Goal: Obtain resource: Download file/media

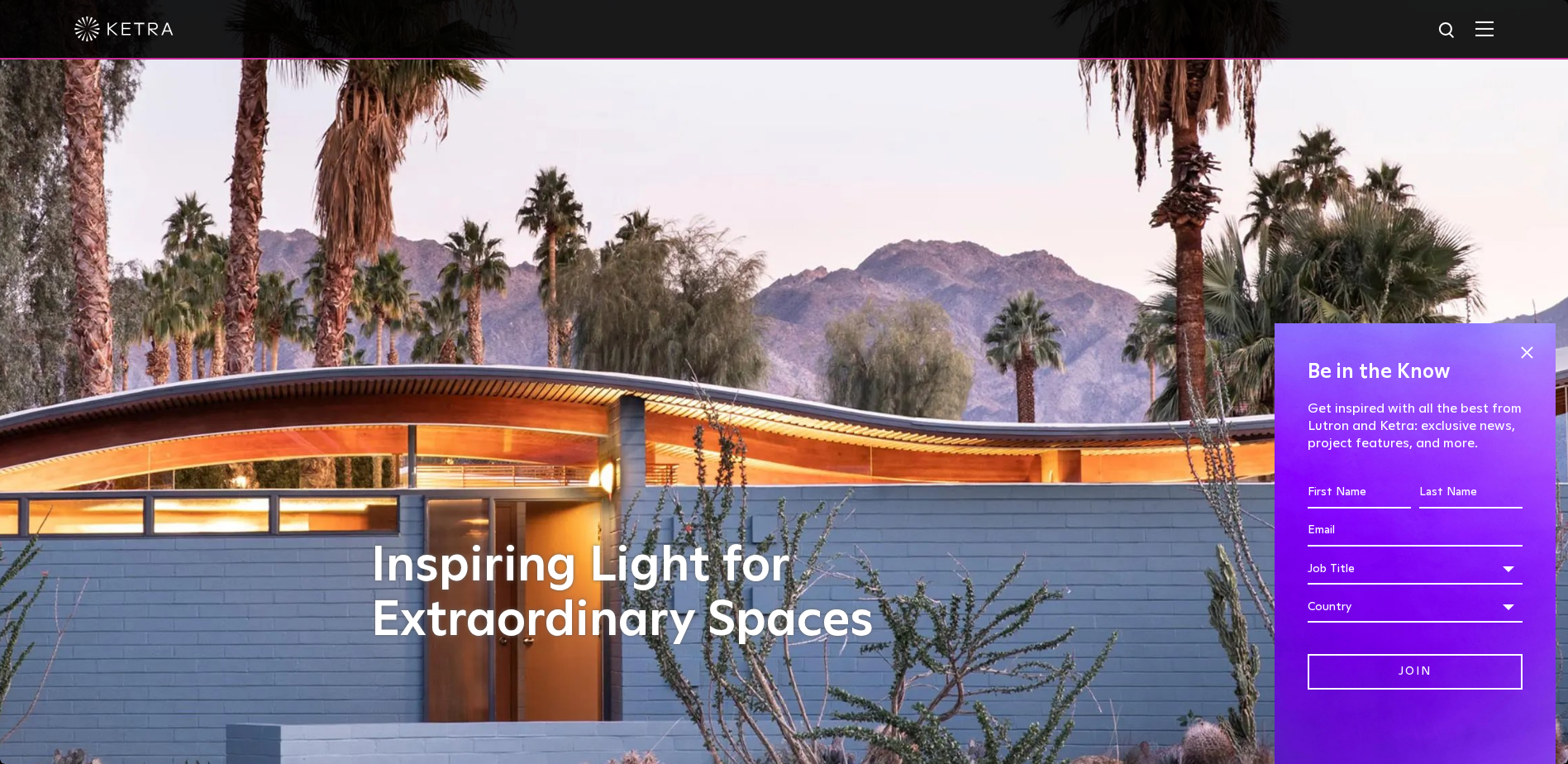
drag, startPoint x: 1530, startPoint y: 355, endPoint x: 1340, endPoint y: 322, distance: 192.8
click at [1530, 354] on span at bounding box center [1527, 353] width 25 height 25
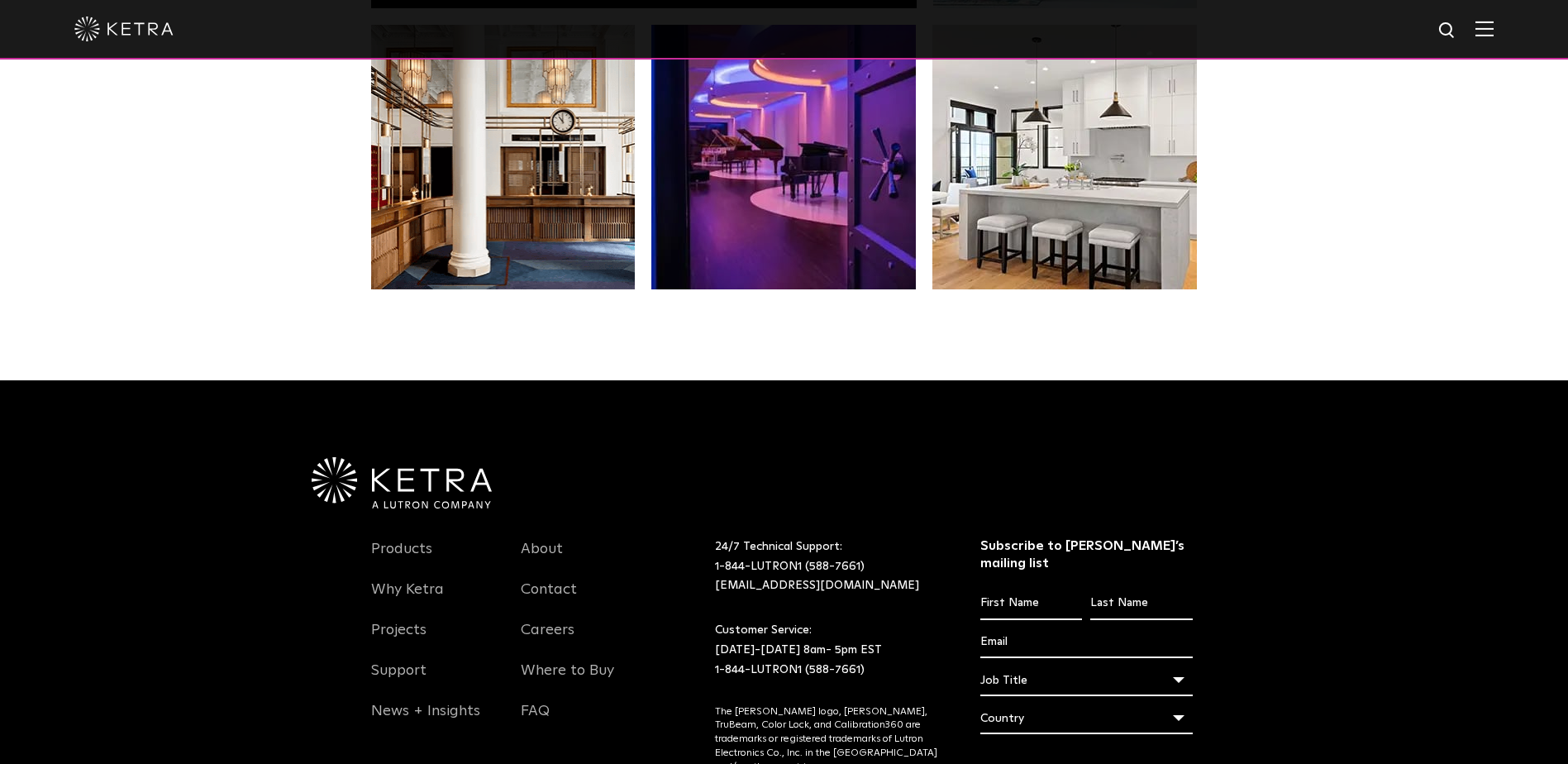
scroll to position [3479, 0]
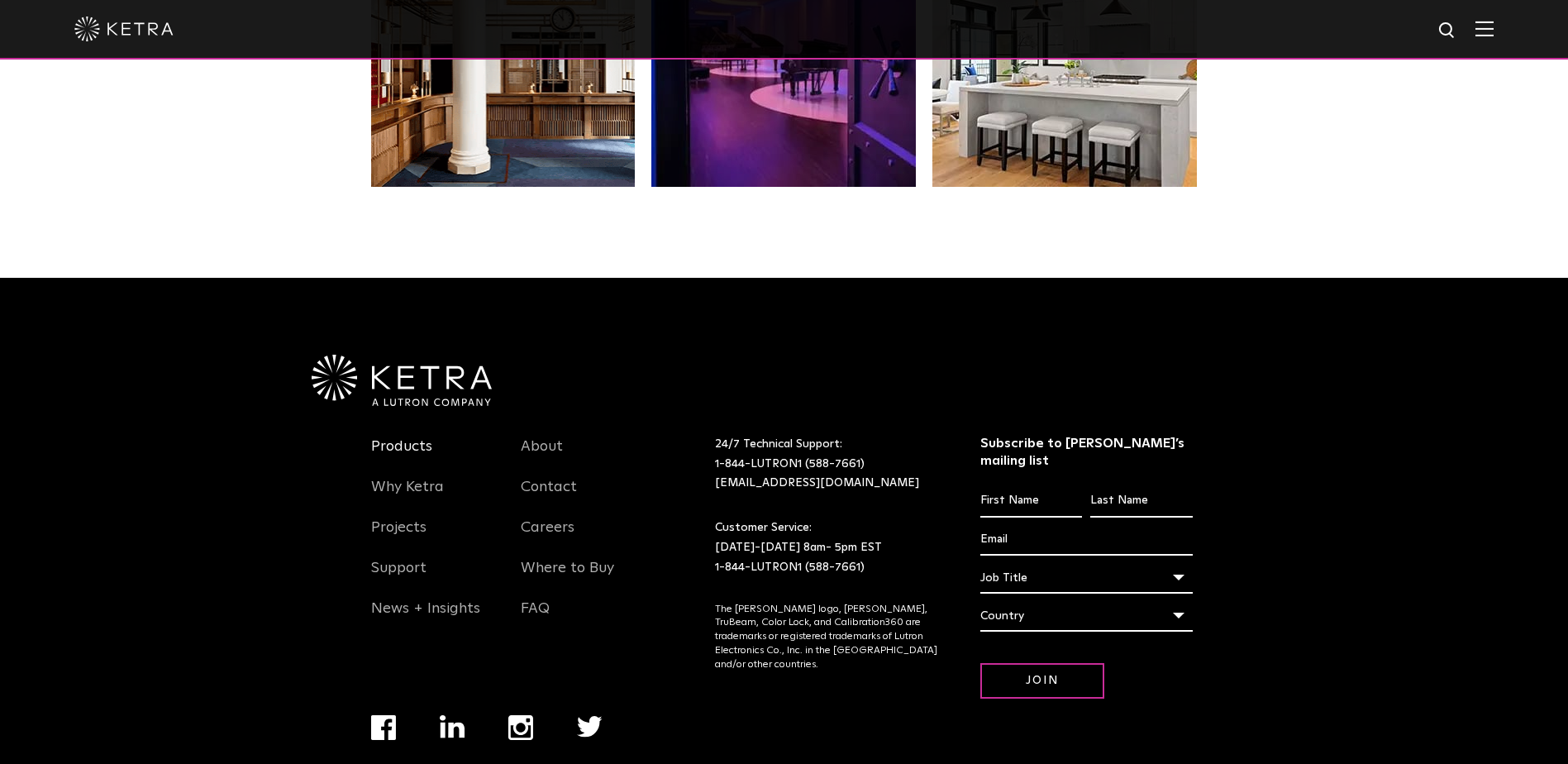
click at [408, 437] on link "Products" at bounding box center [401, 456] width 61 height 38
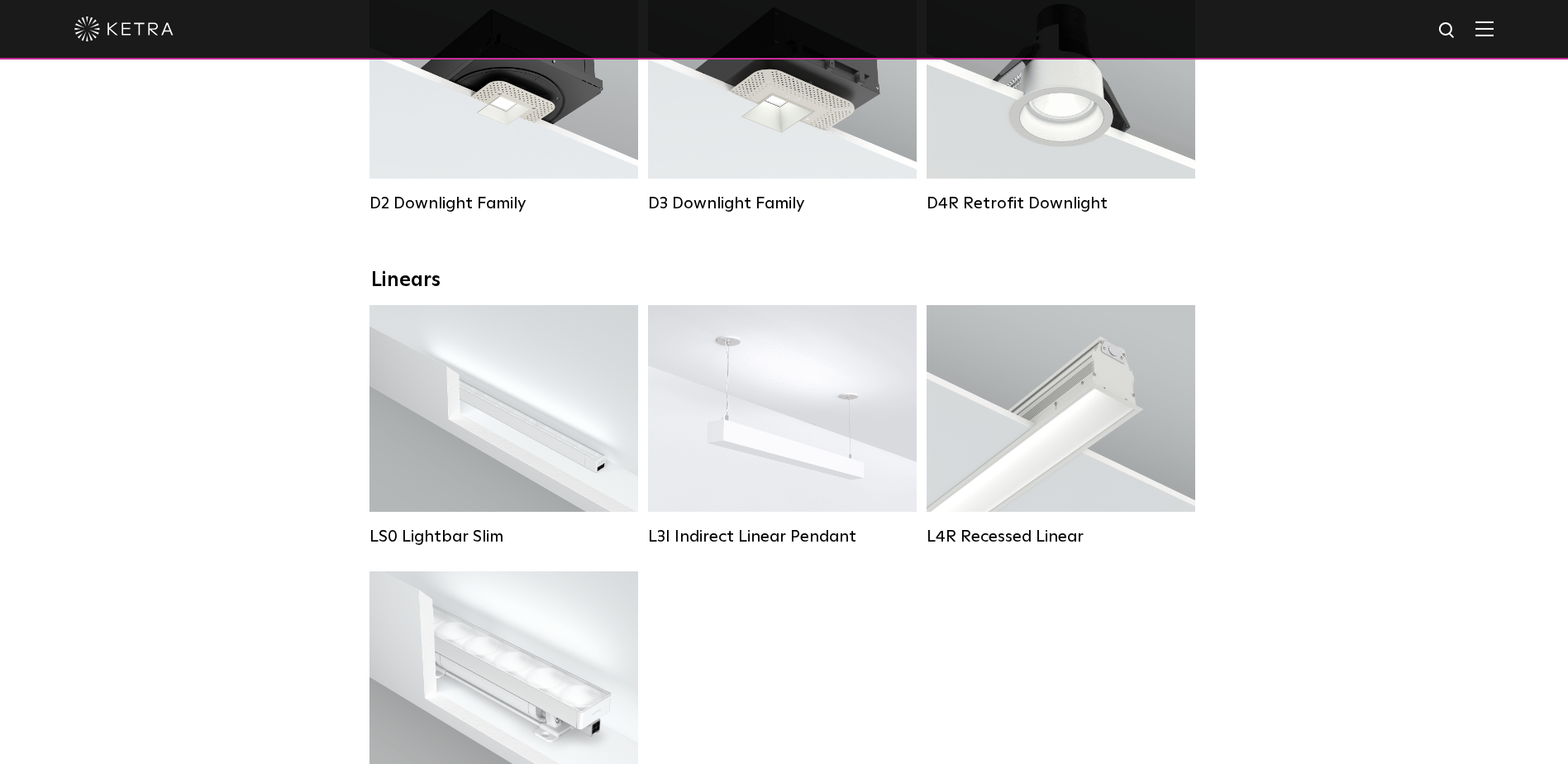
scroll to position [291, 0]
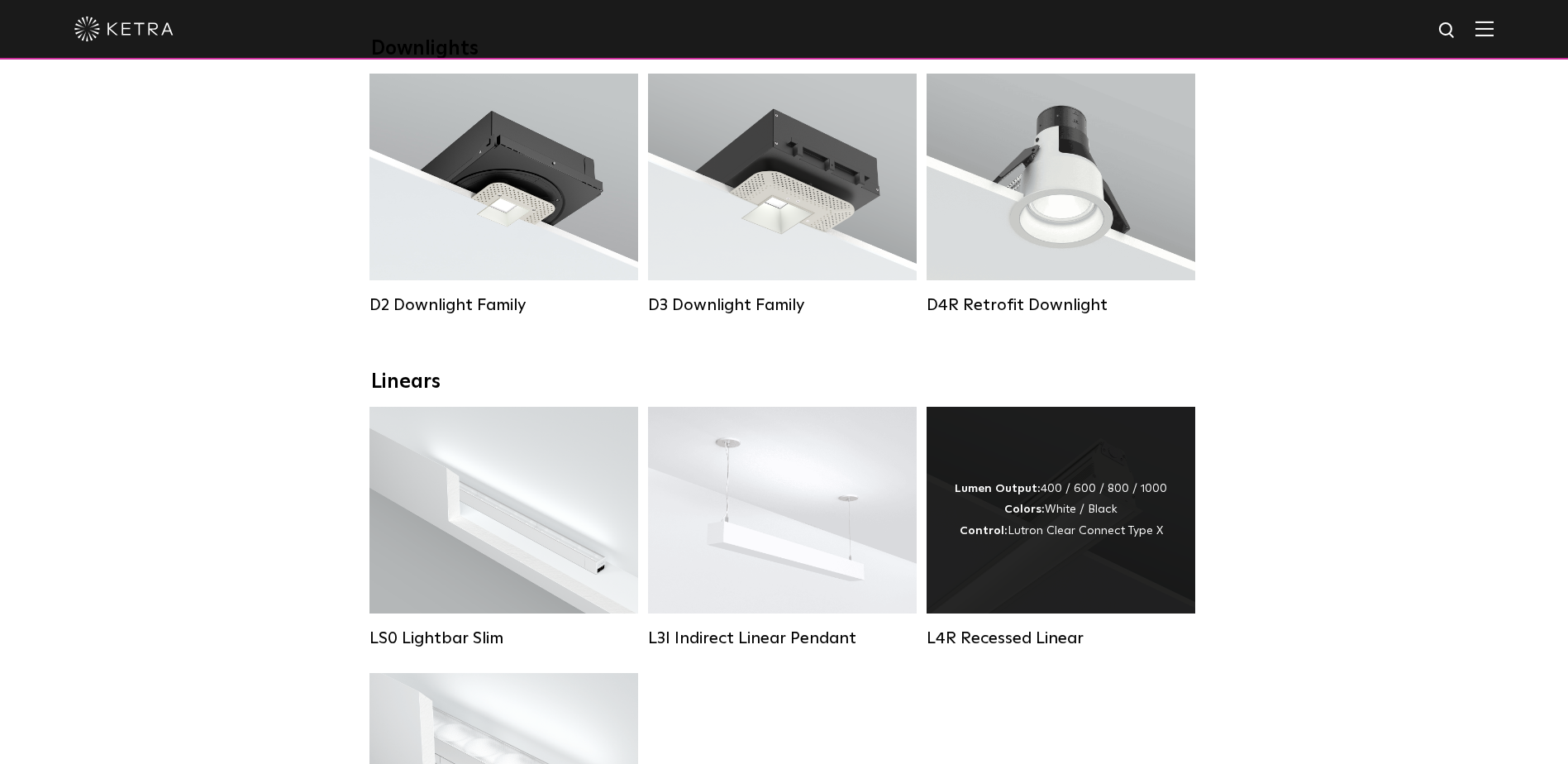
click at [1052, 534] on div "Lumen Output: 400 / 600 / 800 / 1000 Colors: White / Black Control: Lutron Clea…" at bounding box center [1060, 510] width 212 height 63
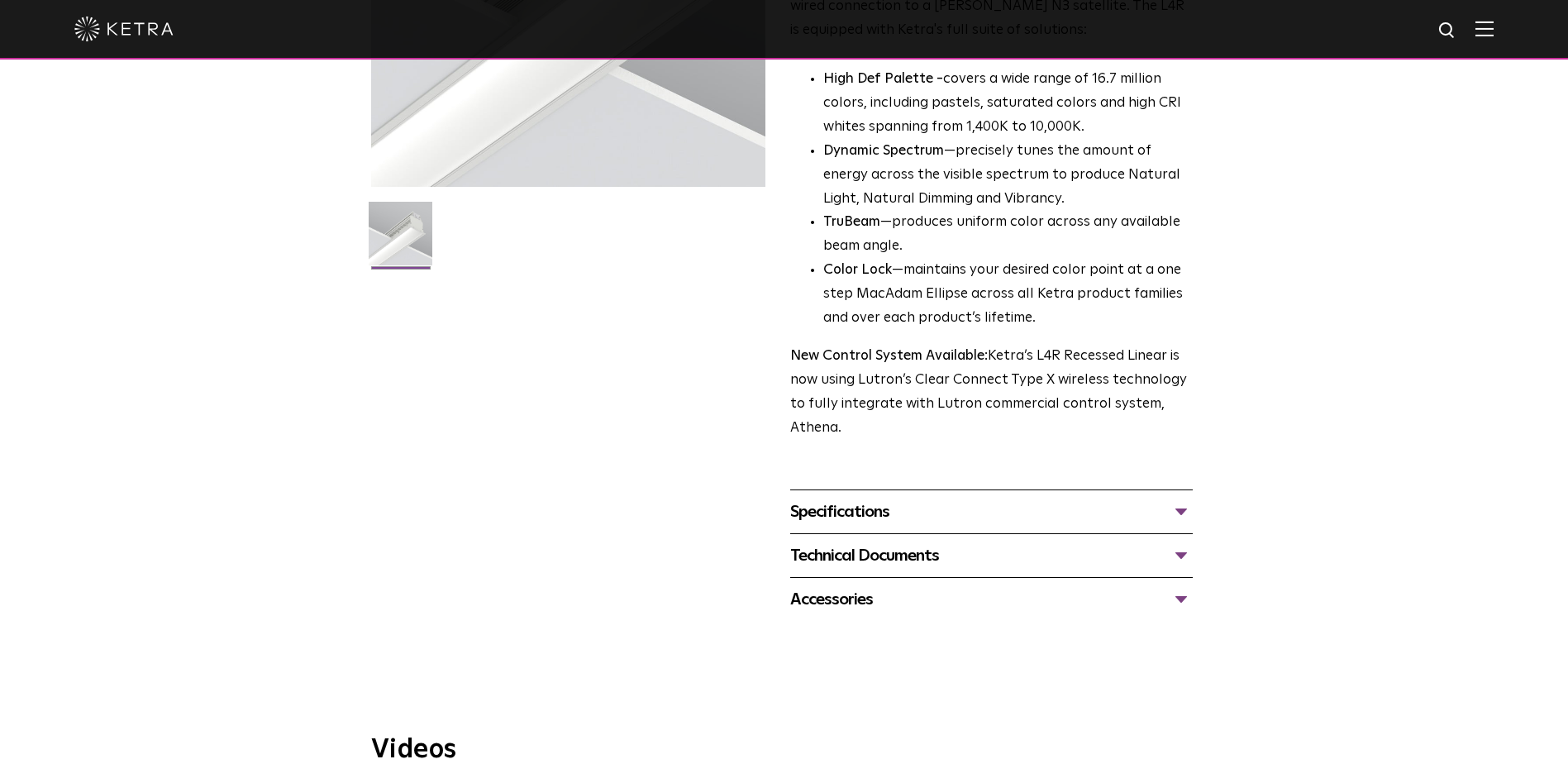
scroll to position [330, 0]
click at [872, 509] on div "Specifications" at bounding box center [991, 510] width 402 height 27
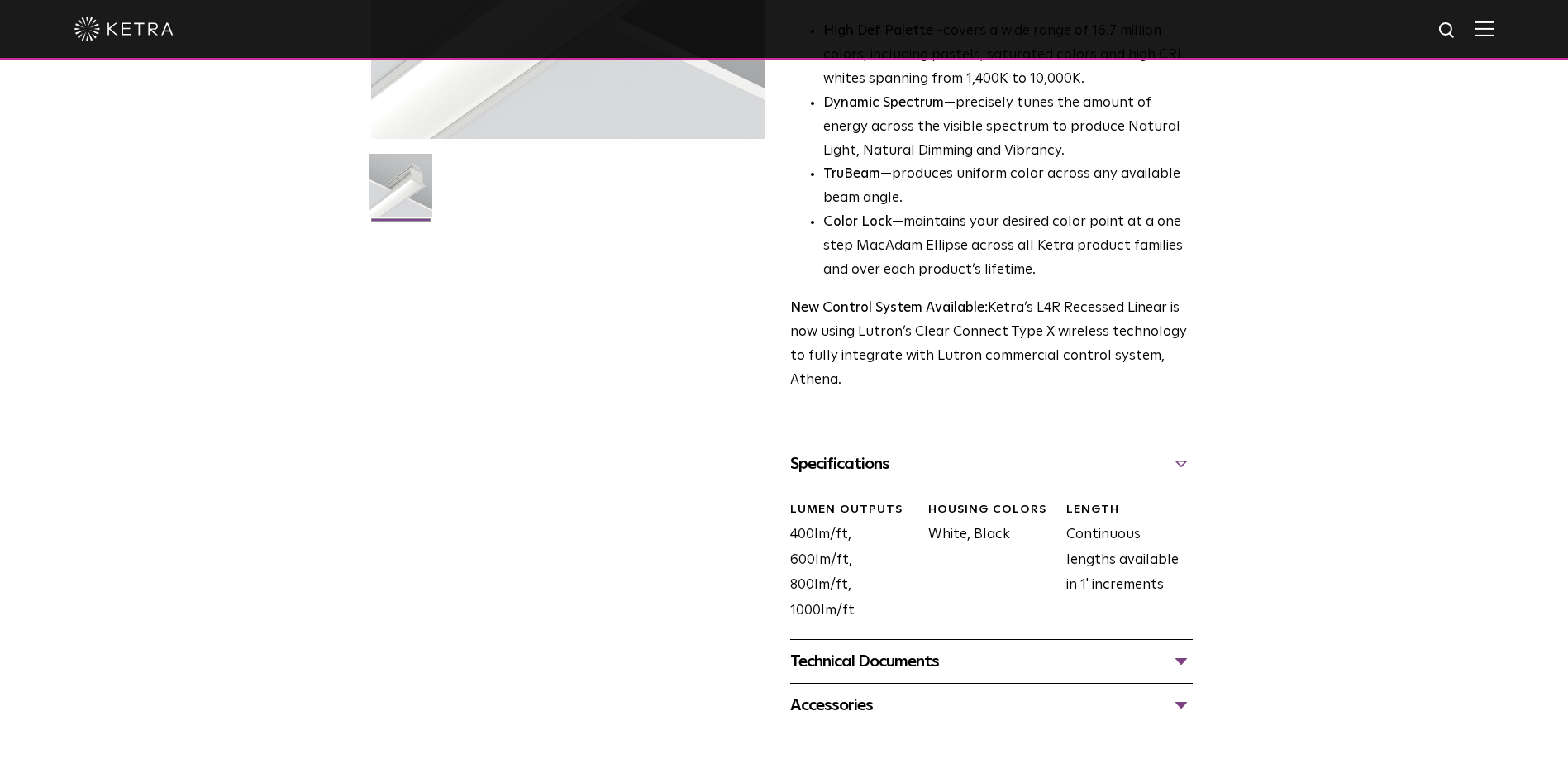
scroll to position [579, 0]
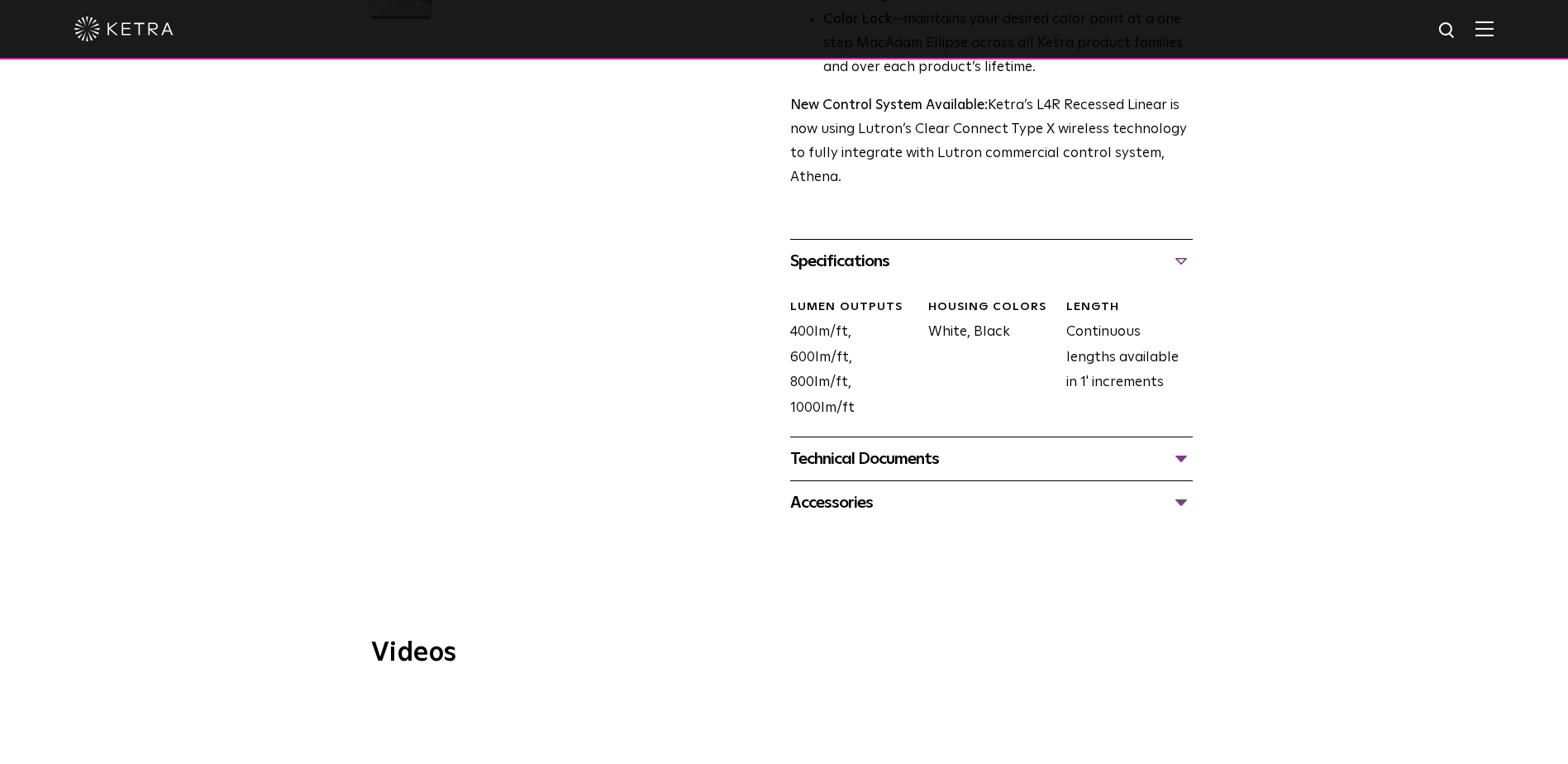
click at [910, 461] on div "Technical Documents" at bounding box center [991, 459] width 402 height 27
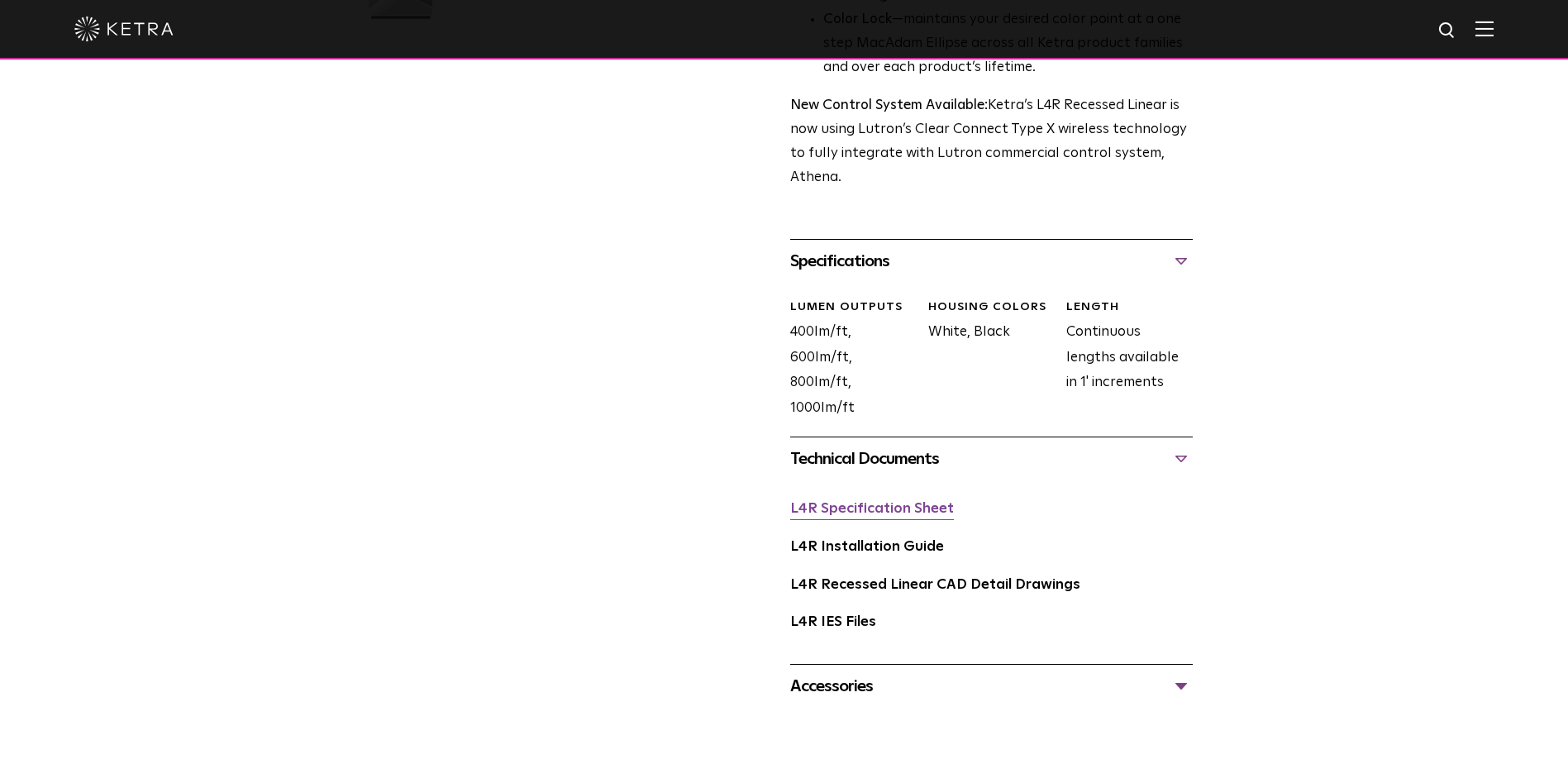
click at [888, 509] on link "L4R Specification Sheet" at bounding box center [872, 509] width 163 height 14
click at [915, 546] on link "L4R Installation Guide" at bounding box center [867, 547] width 154 height 14
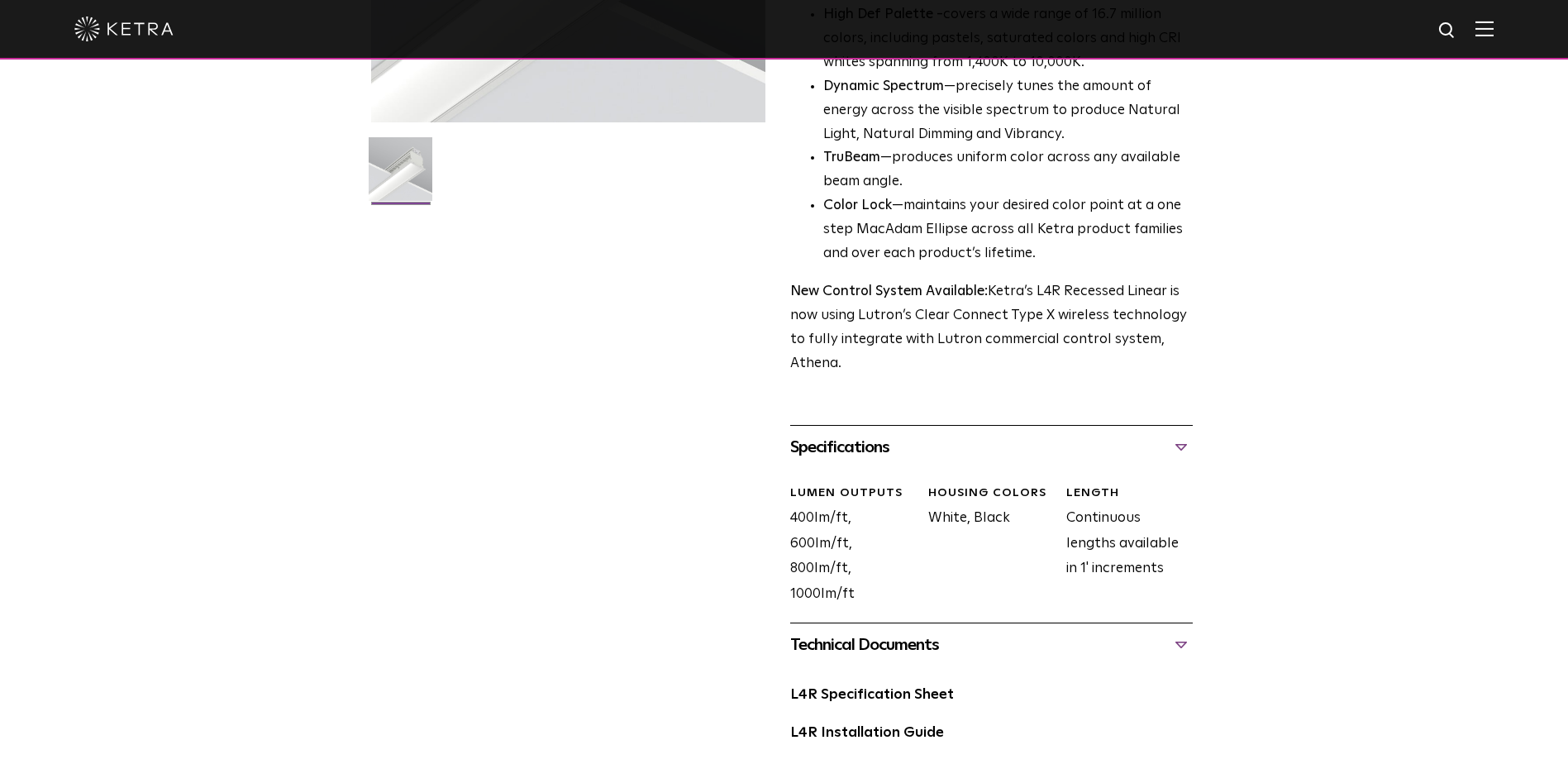
scroll to position [0, 0]
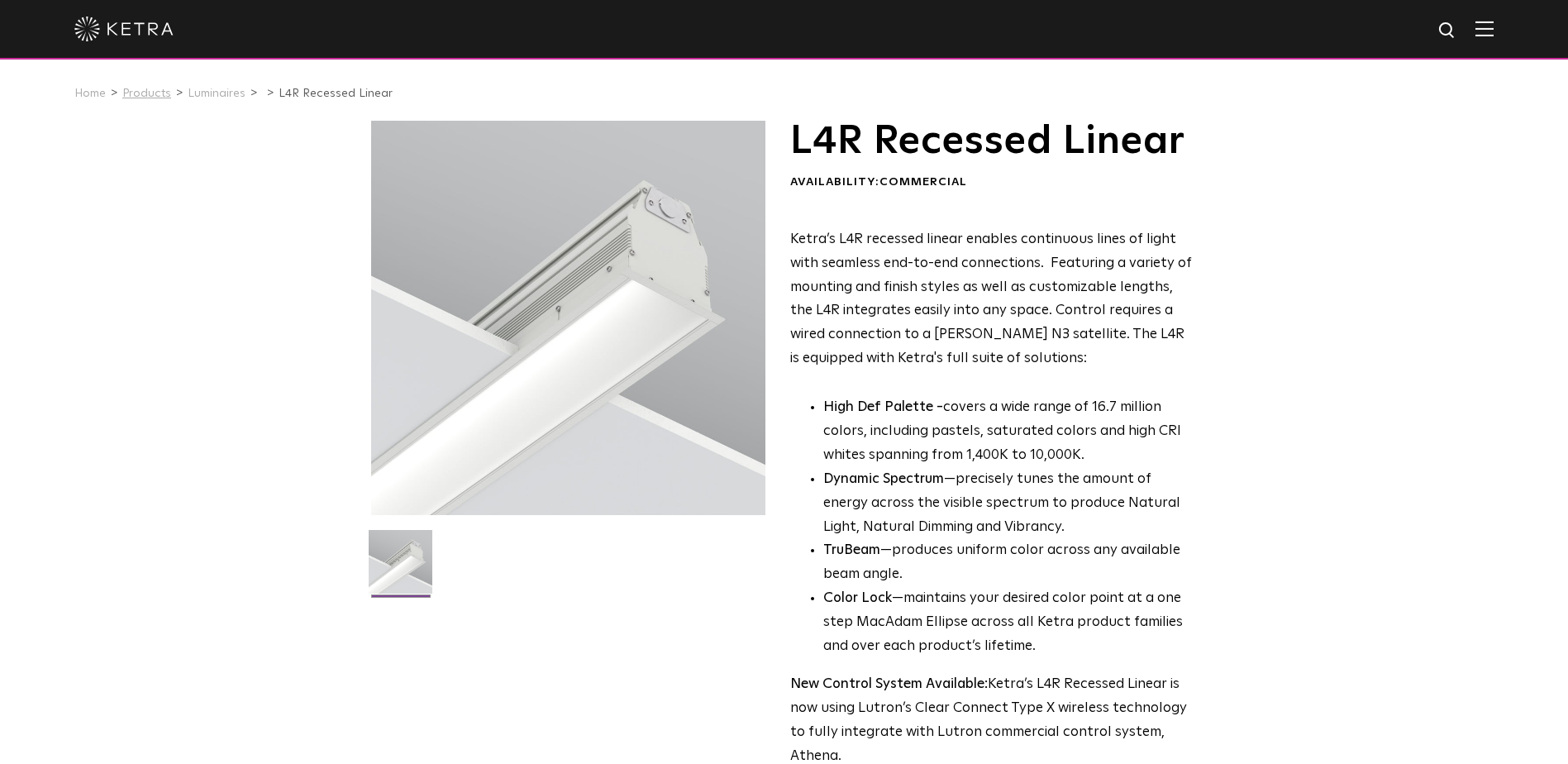
click at [148, 98] on link "Products" at bounding box center [147, 93] width 49 height 12
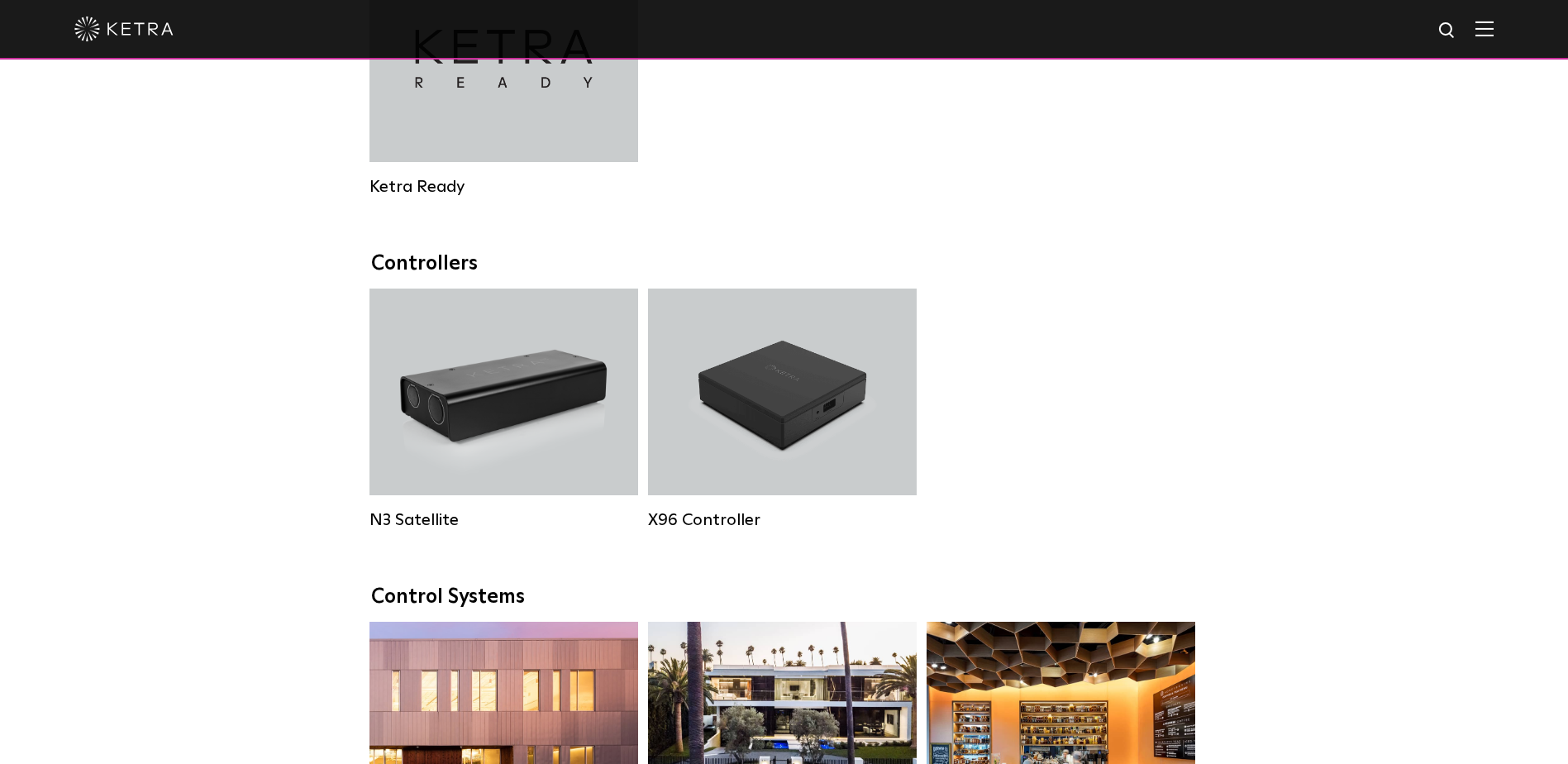
scroll to position [1985, 0]
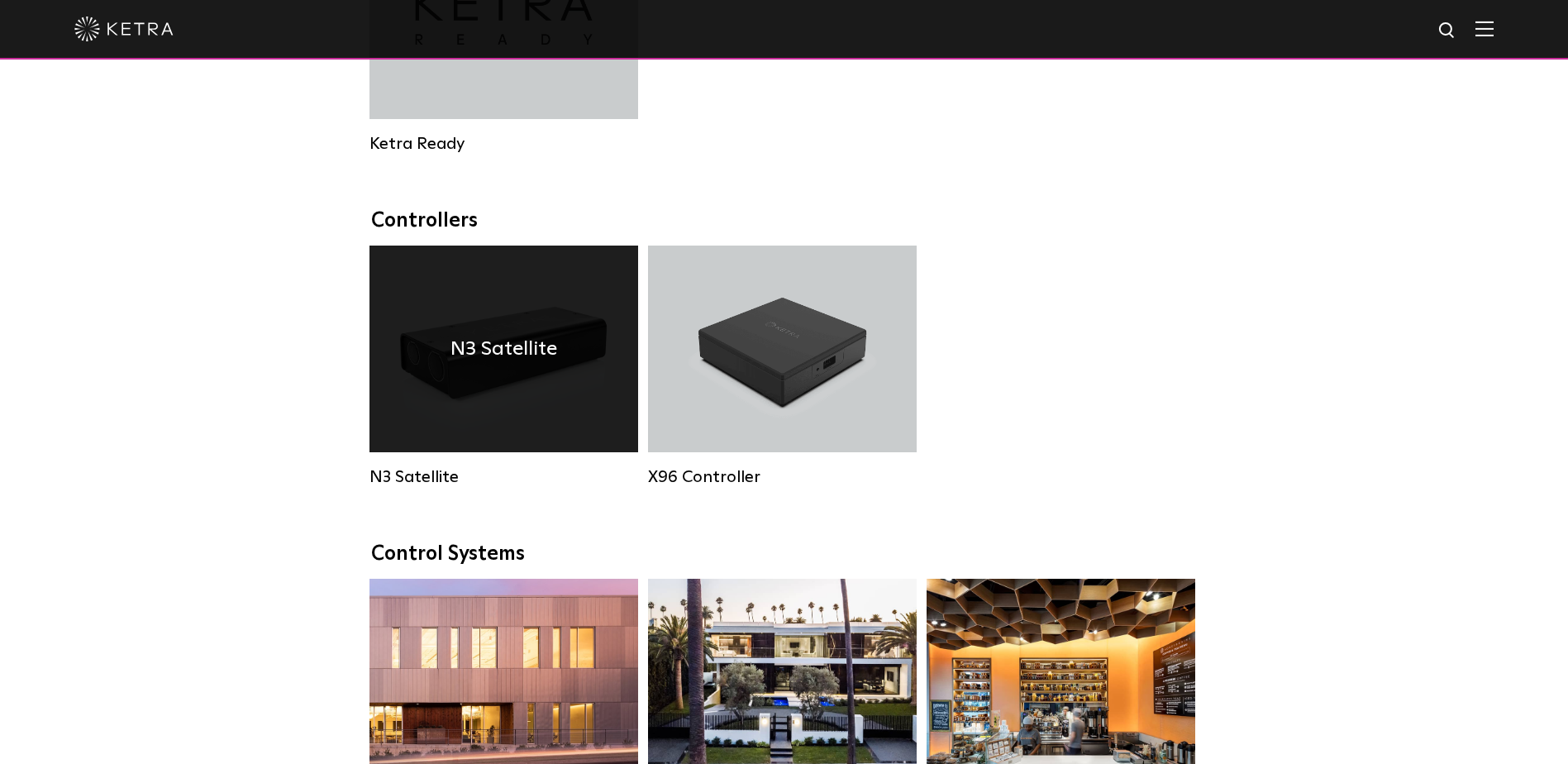
click at [442, 487] on div "N3 Satellite" at bounding box center [503, 477] width 269 height 20
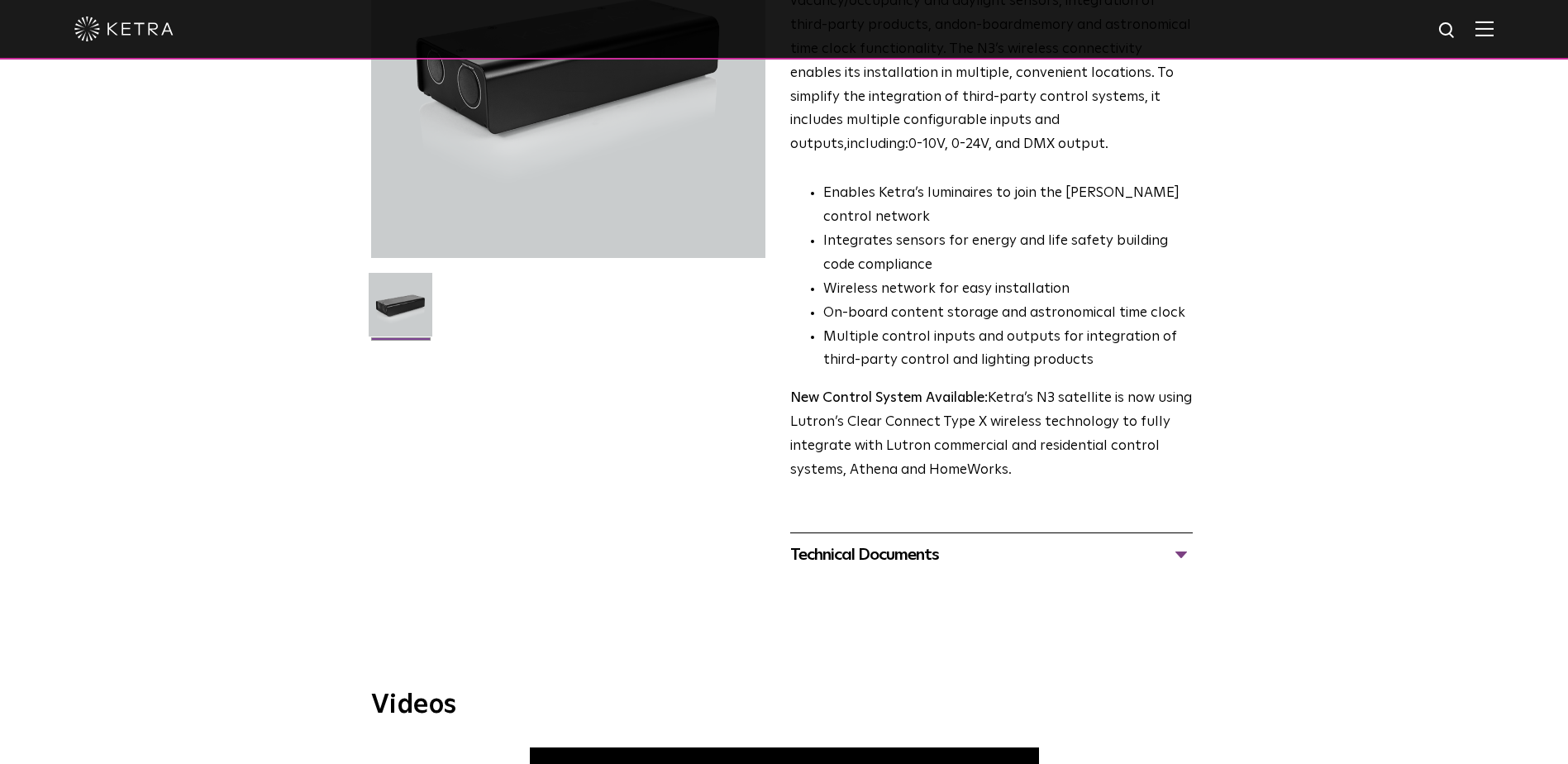
scroll to position [248, 0]
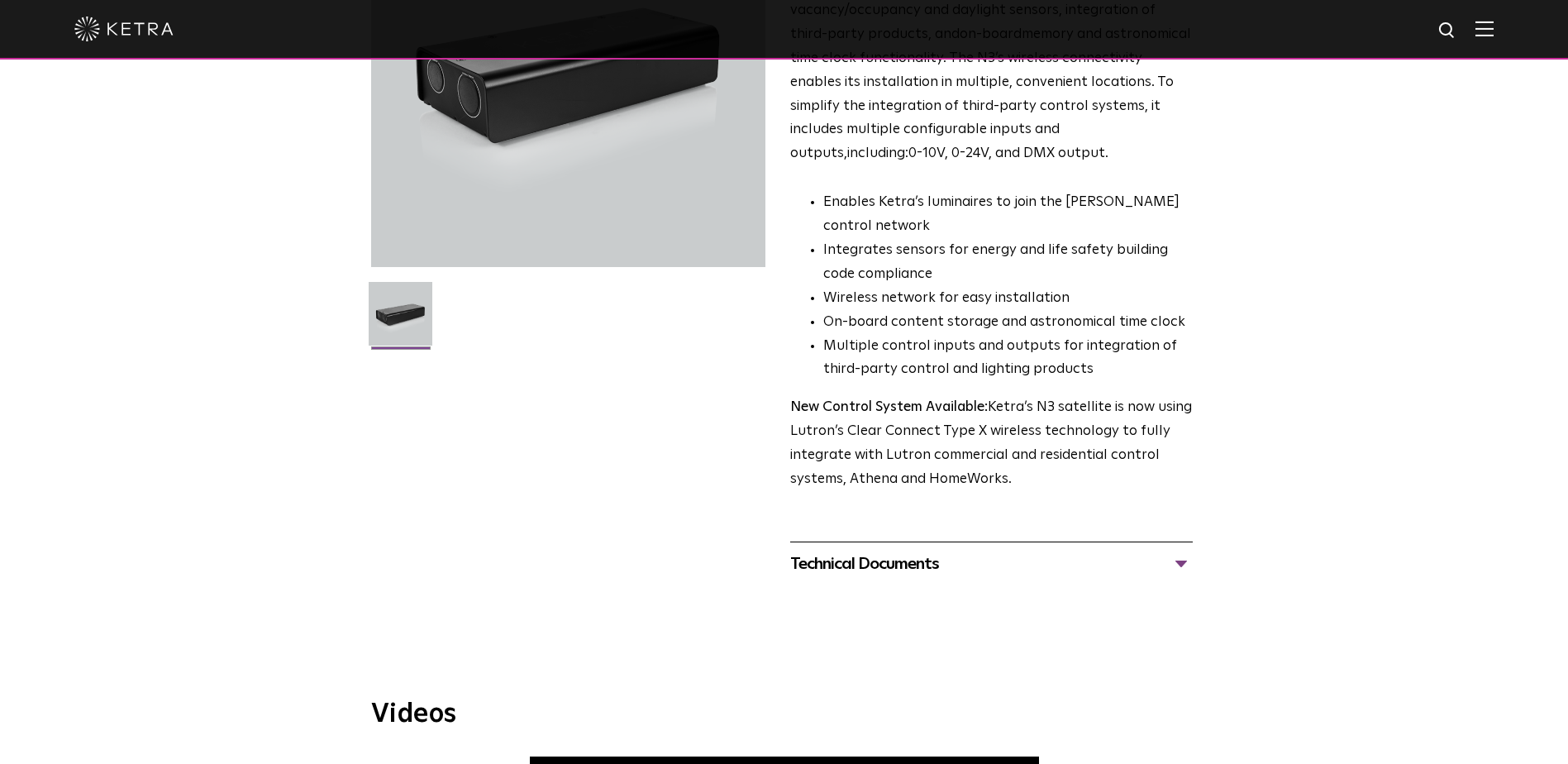
click at [843, 569] on div "Technical Documents" at bounding box center [991, 564] width 402 height 27
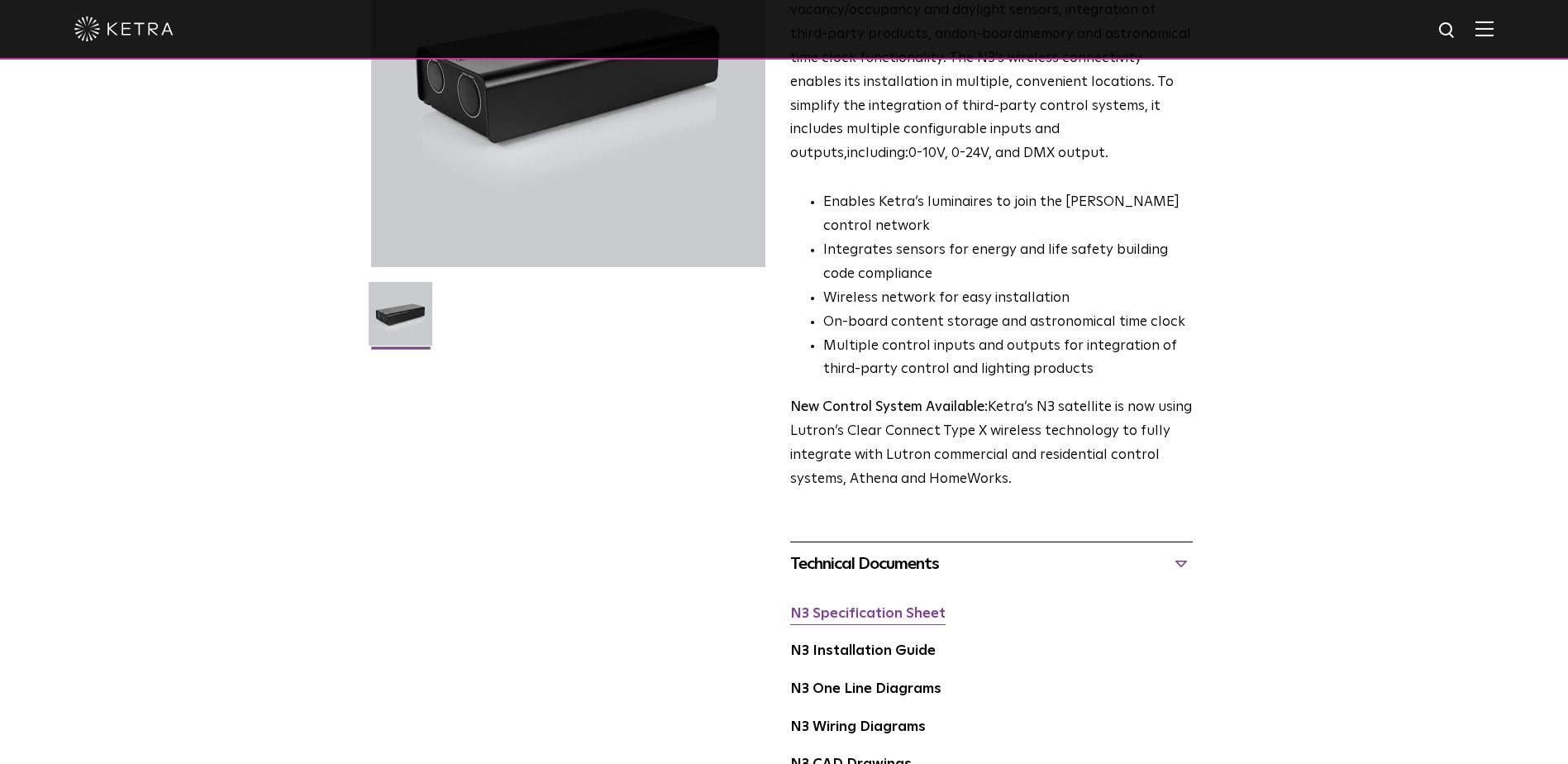
click at [856, 611] on link "N3 Specification Sheet" at bounding box center [867, 614] width 155 height 14
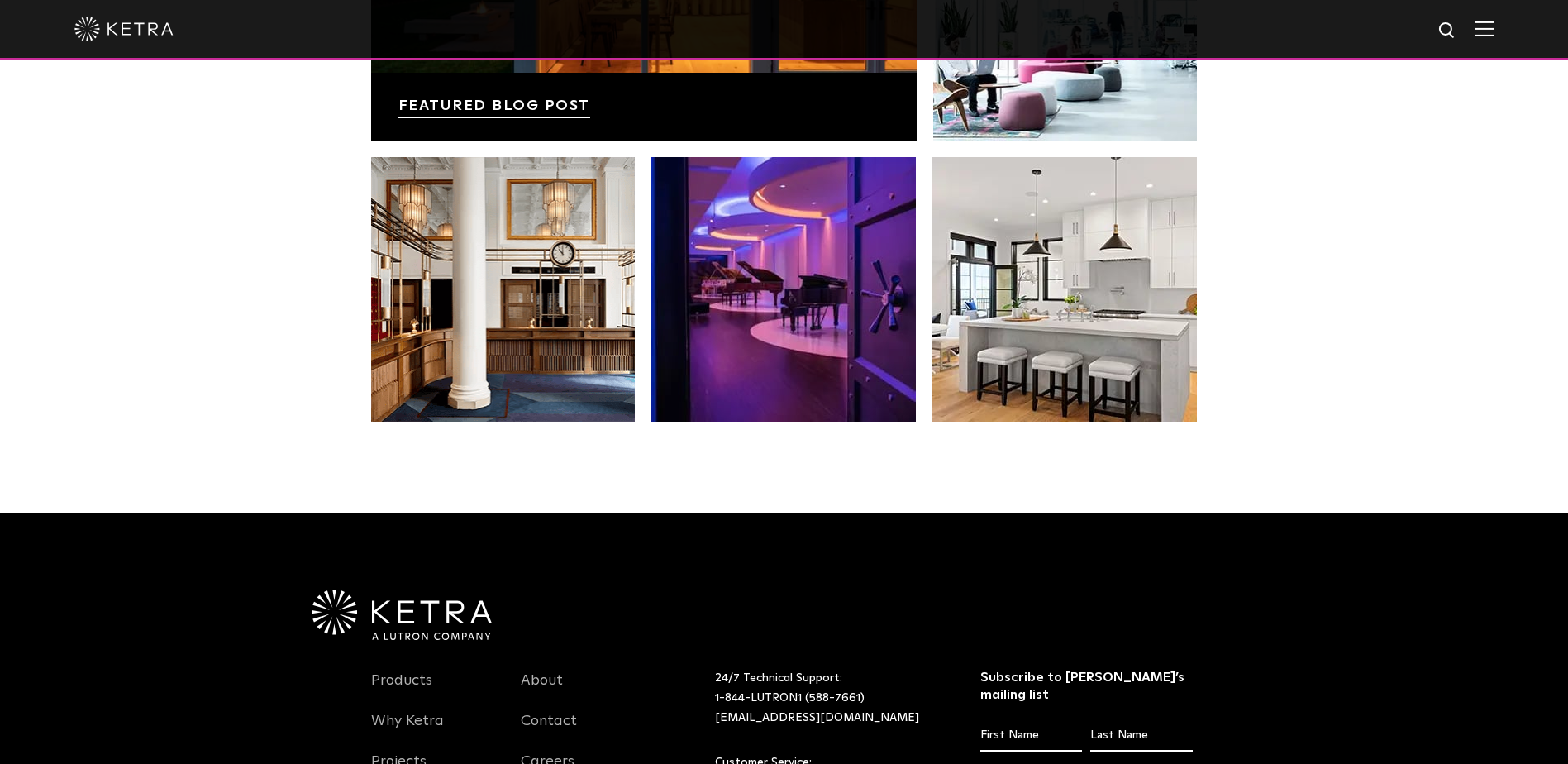
scroll to position [3474, 0]
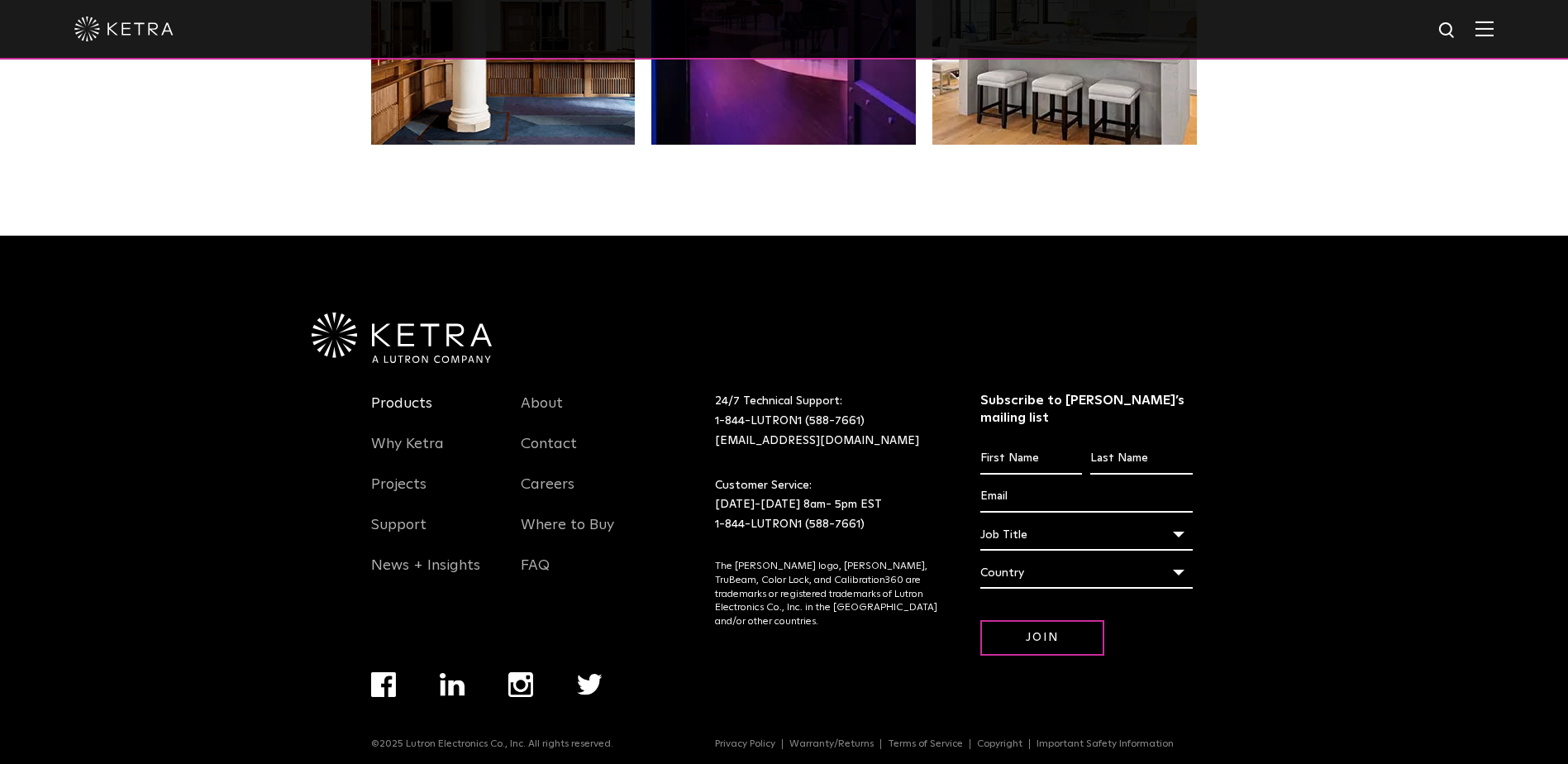
click at [408, 400] on link "Products" at bounding box center [401, 413] width 61 height 38
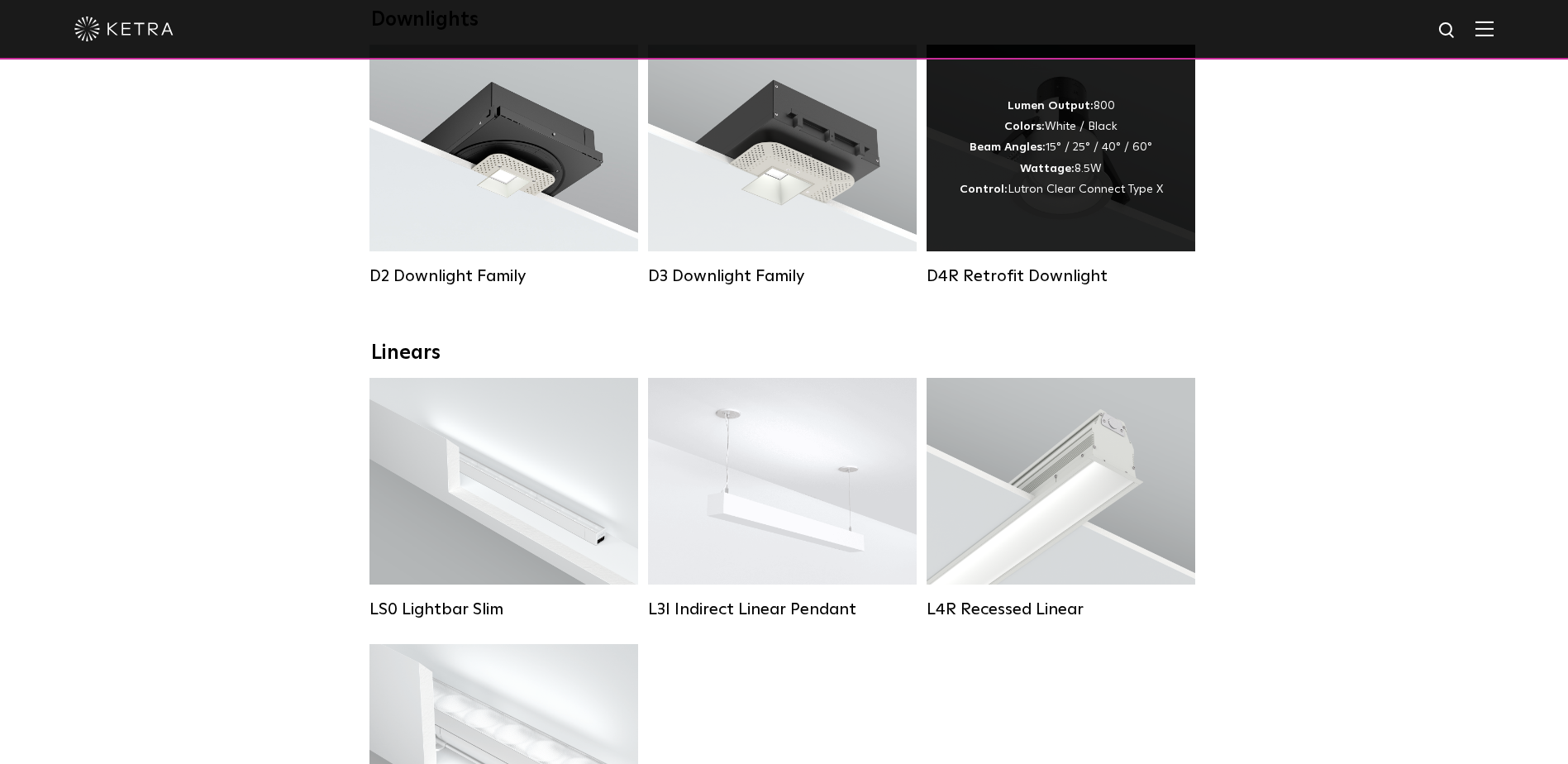
scroll to position [497, 0]
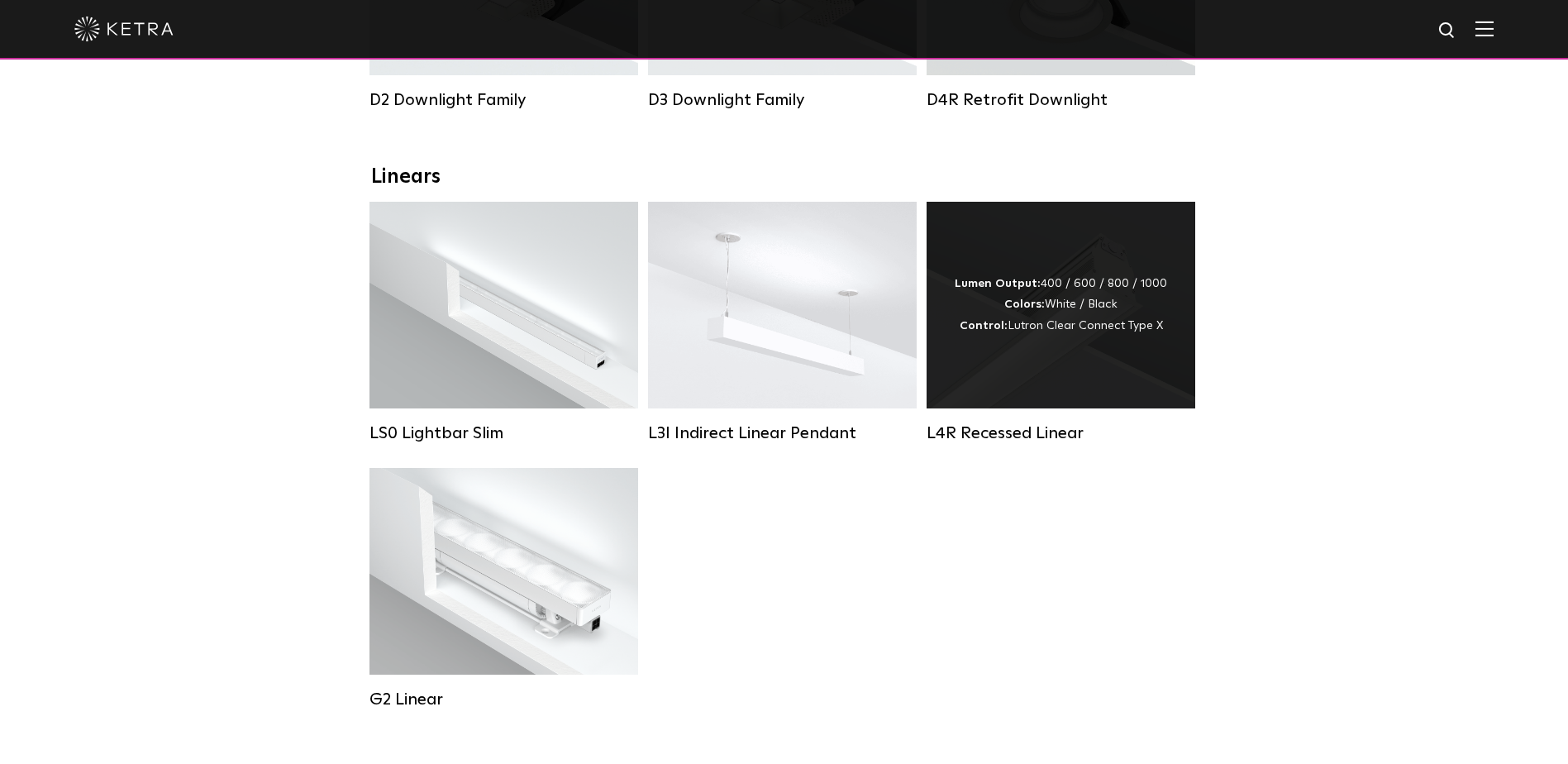
click at [977, 443] on div "L4R Recessed Linear" at bounding box center [1061, 434] width 269 height 20
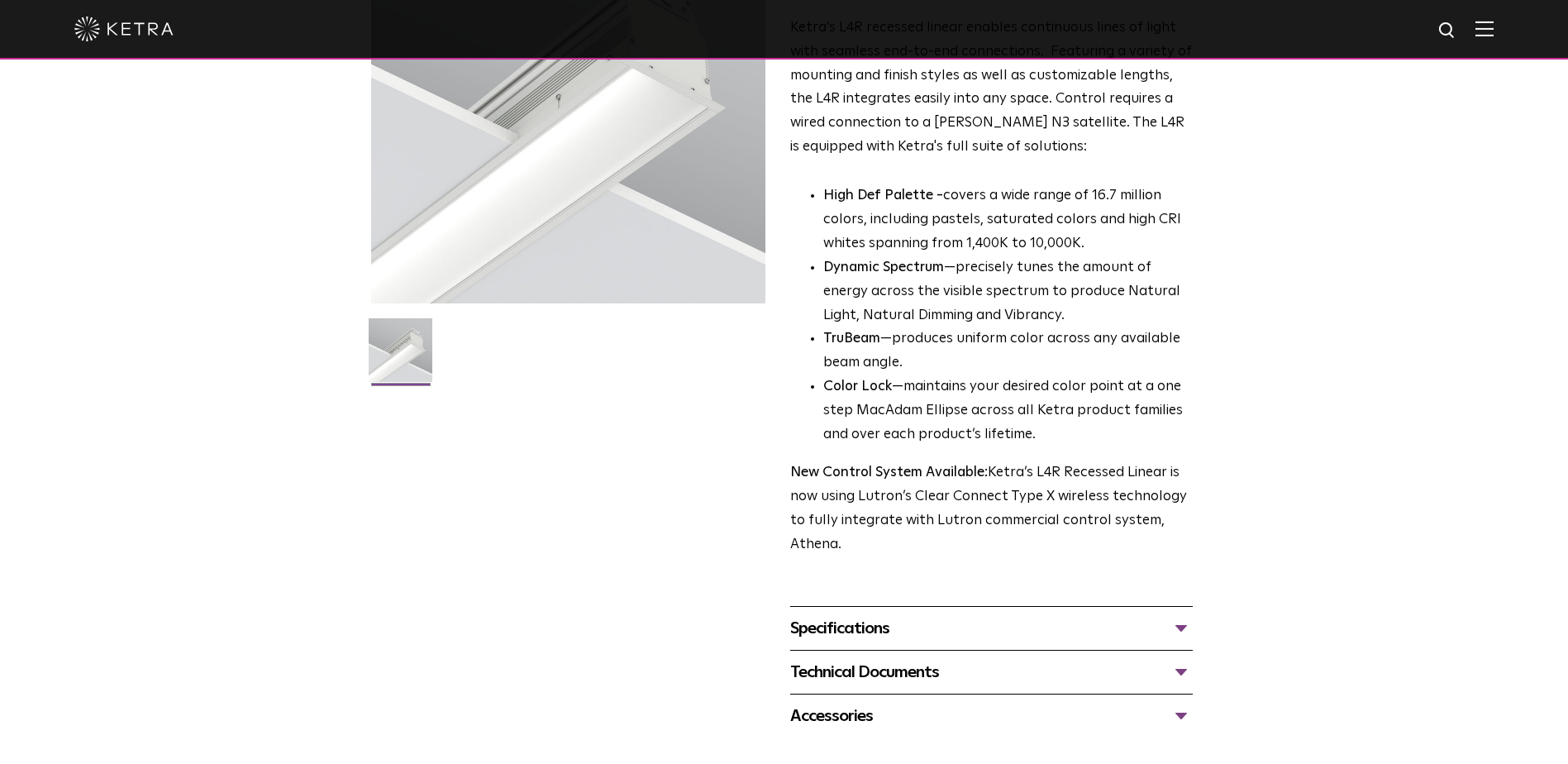
scroll to position [579, 0]
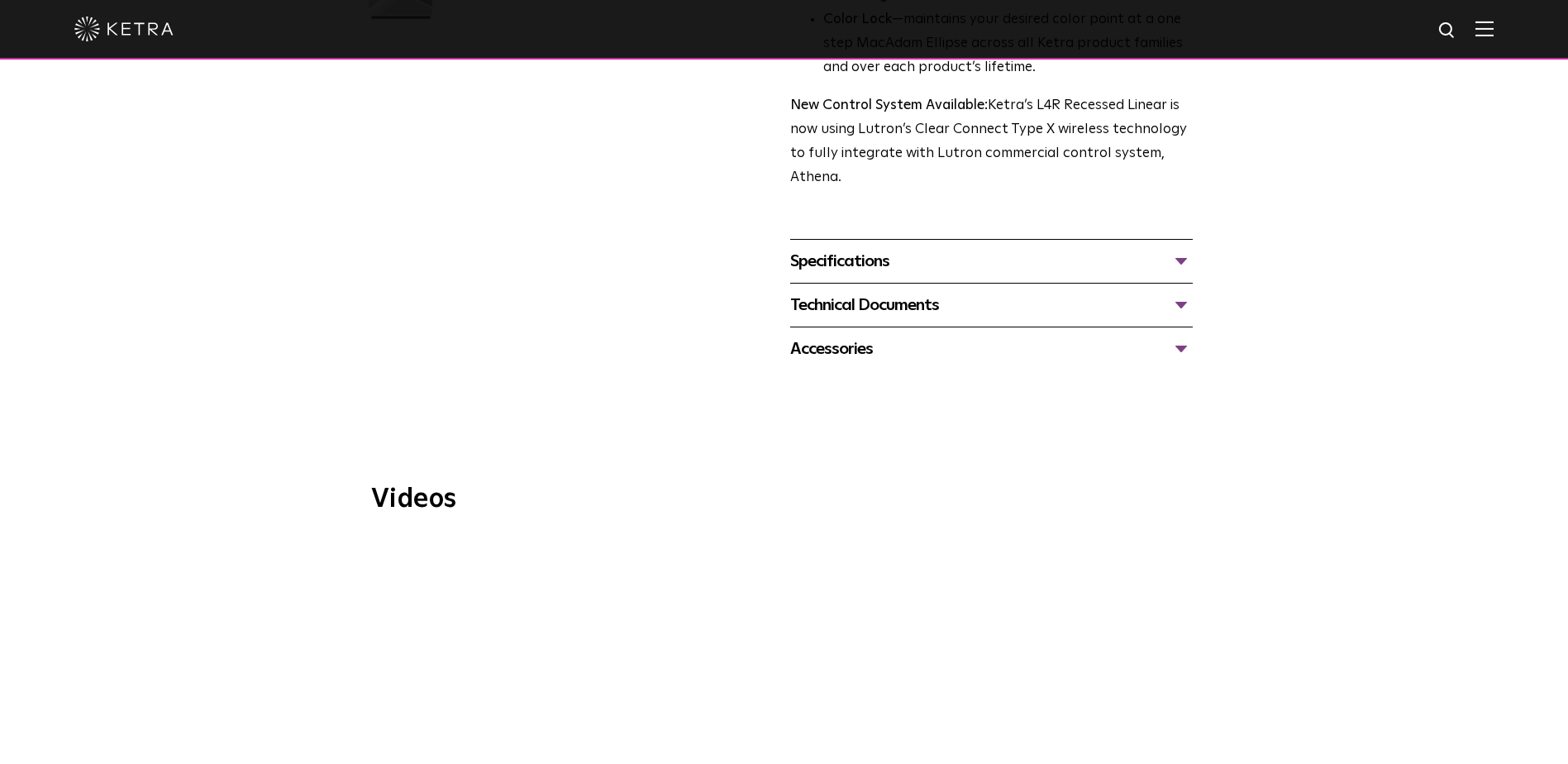
click at [875, 311] on div "Technical Documents" at bounding box center [991, 306] width 402 height 27
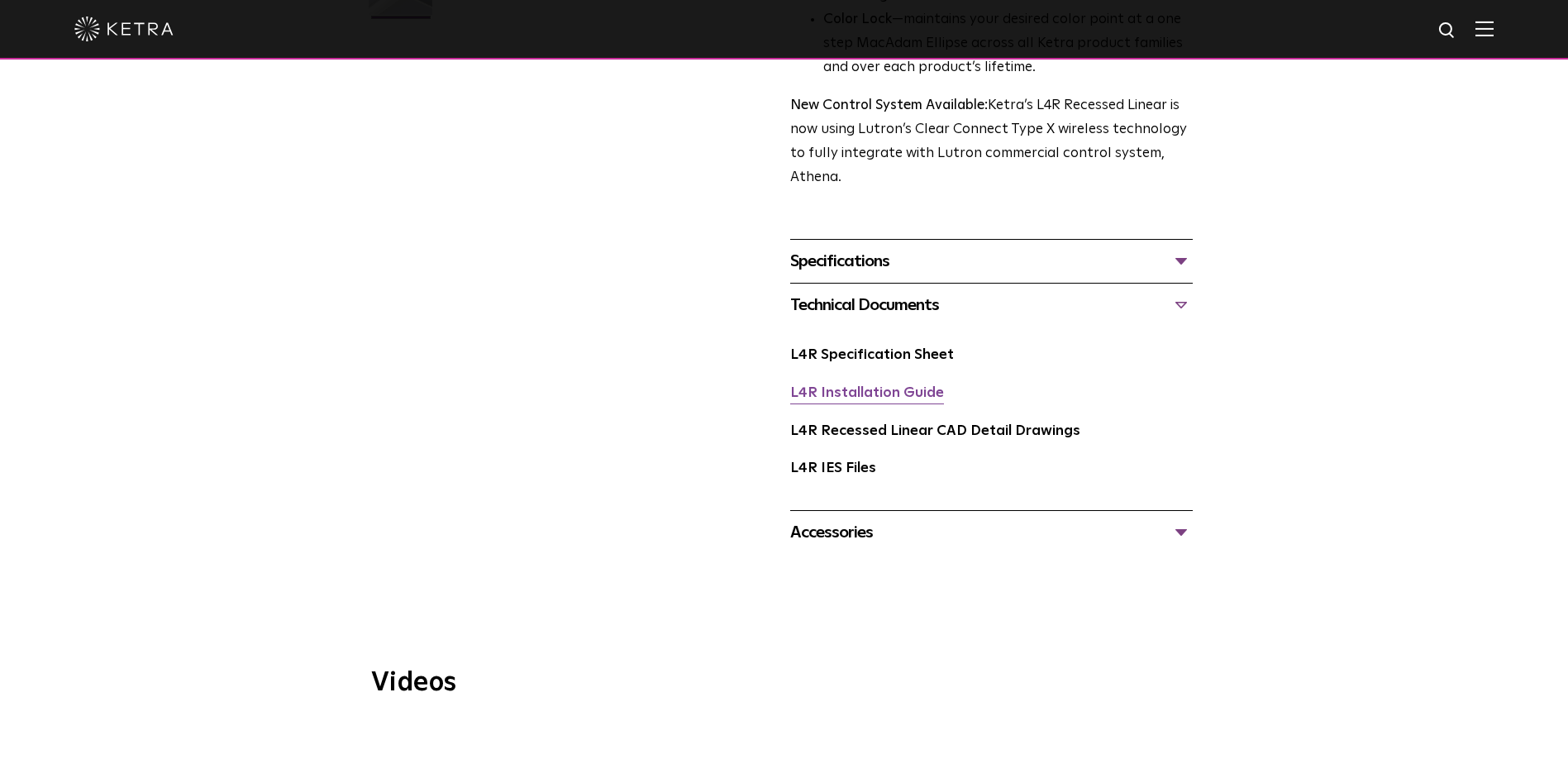
click at [893, 390] on link "L4R Installation Guide" at bounding box center [867, 394] width 154 height 14
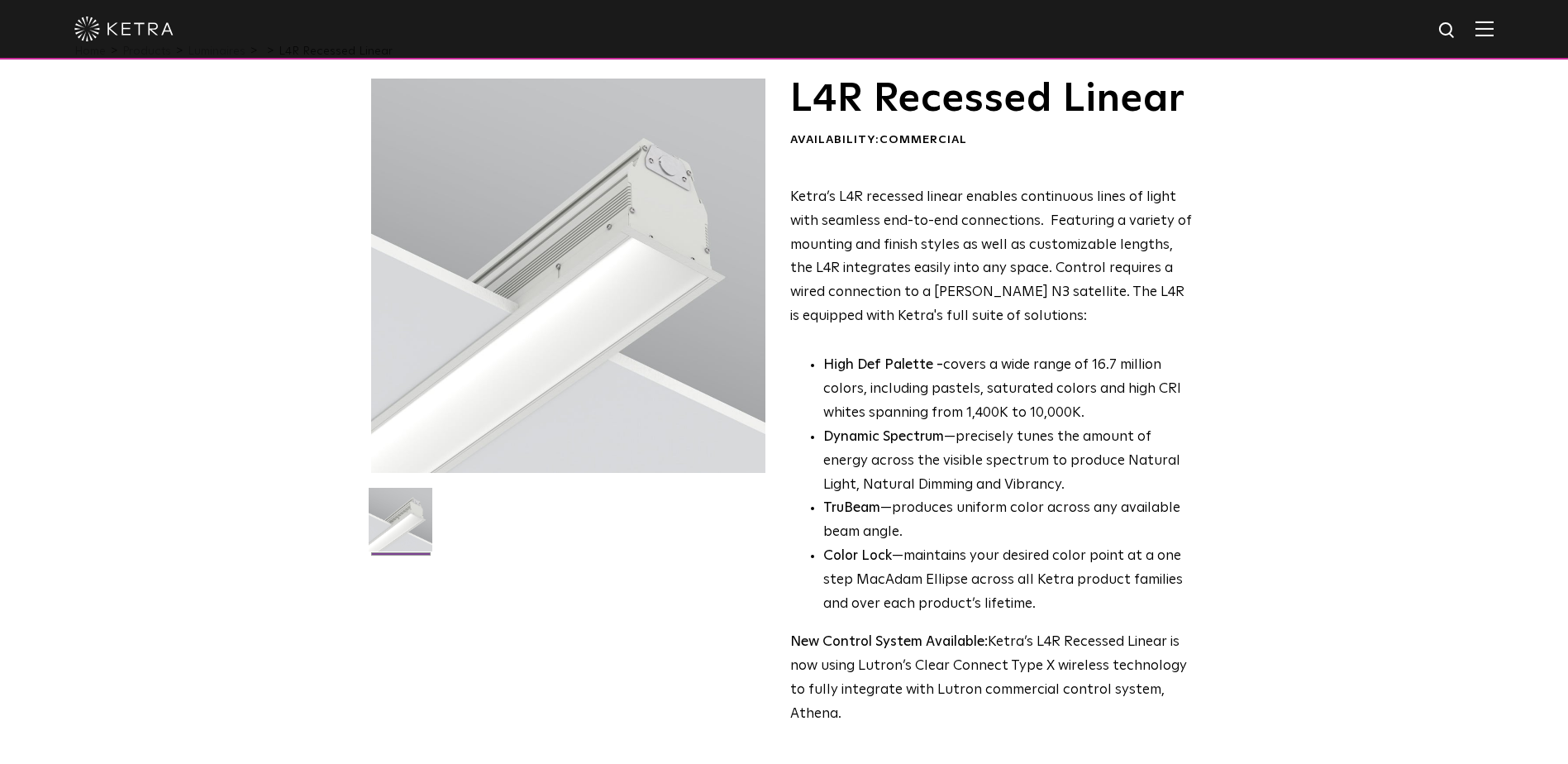
scroll to position [0, 0]
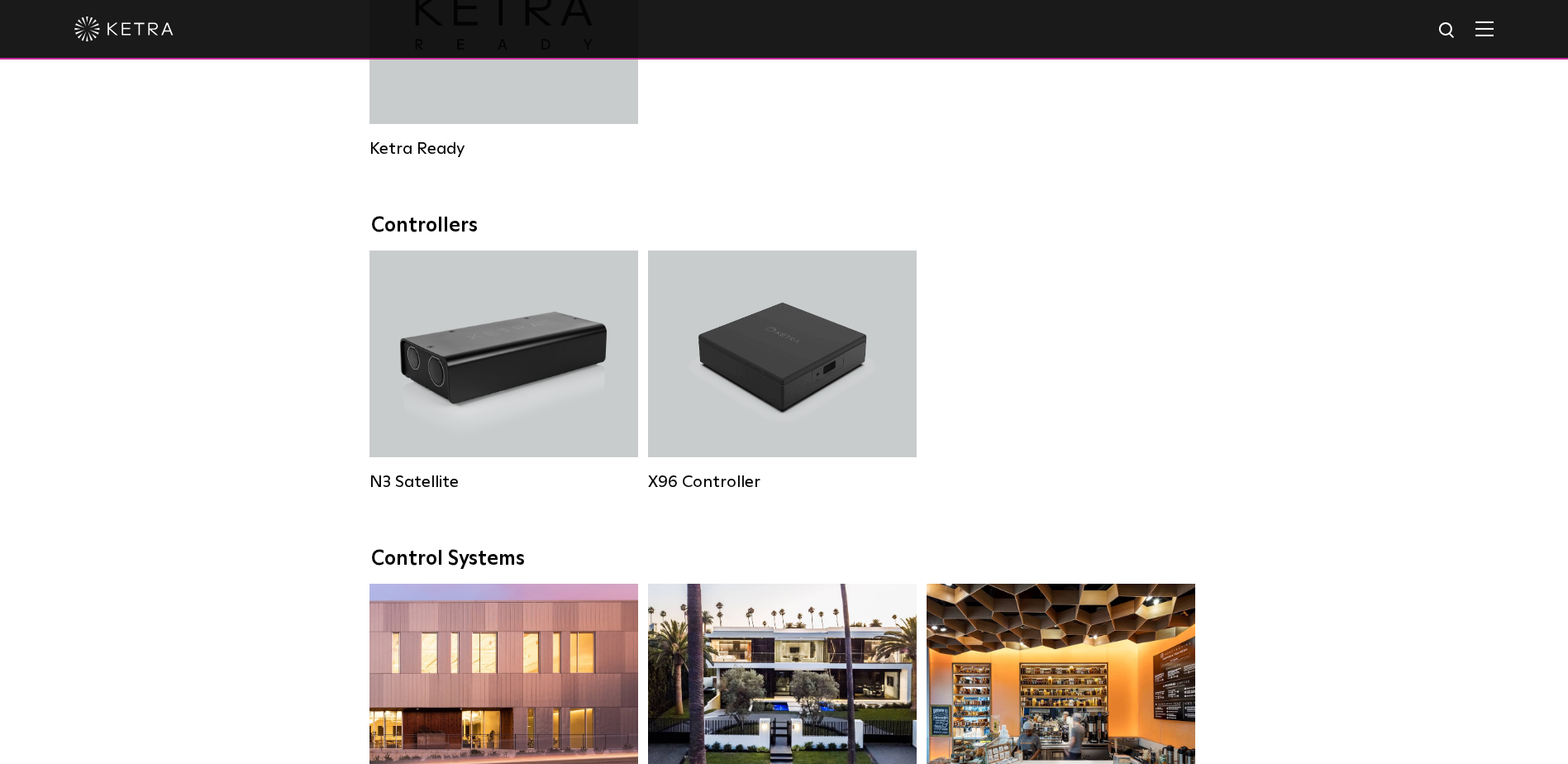
scroll to position [1985, 0]
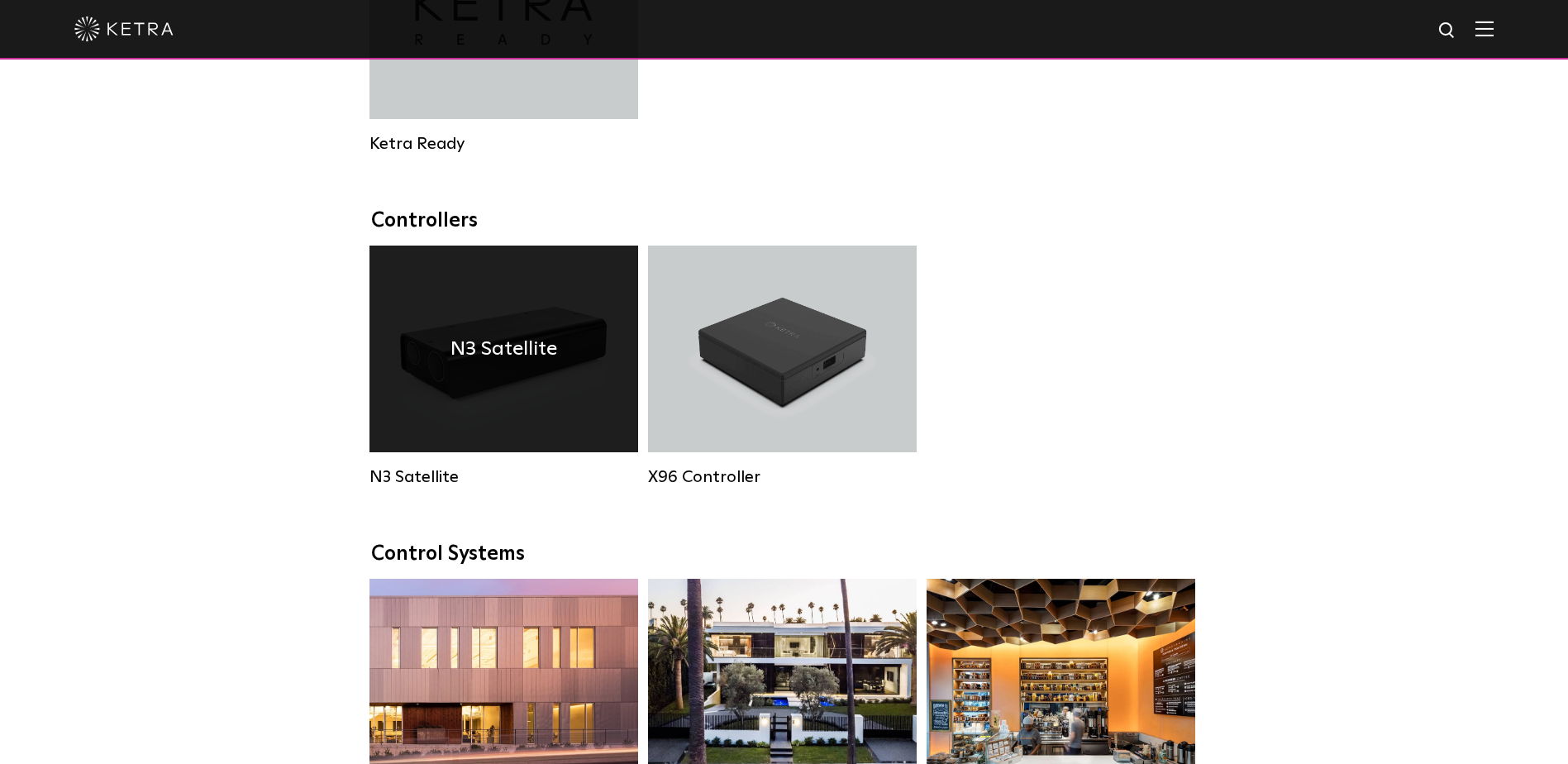
click at [491, 365] on h4 "N3 Satellite" at bounding box center [503, 348] width 107 height 31
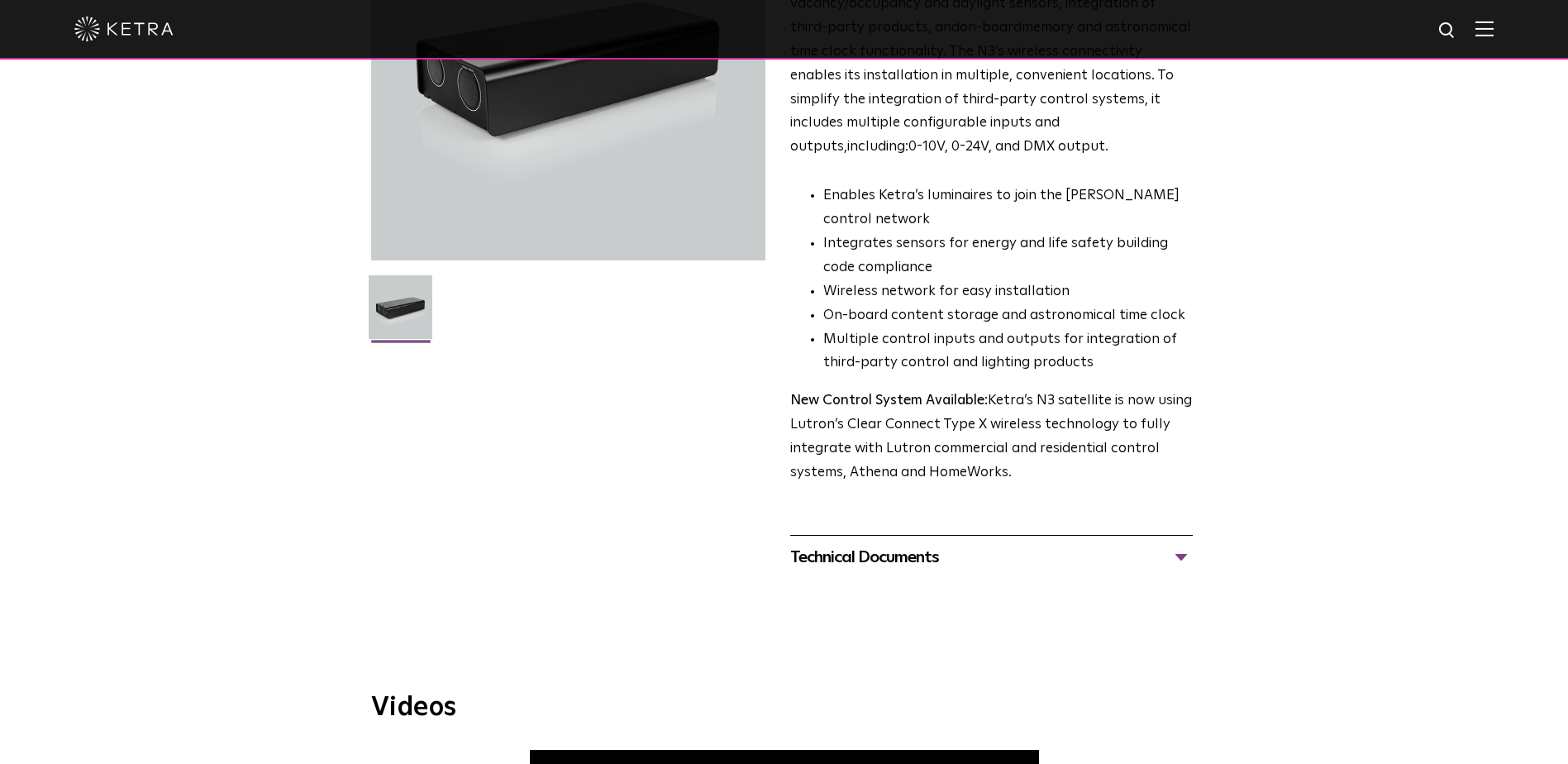
scroll to position [174, 0]
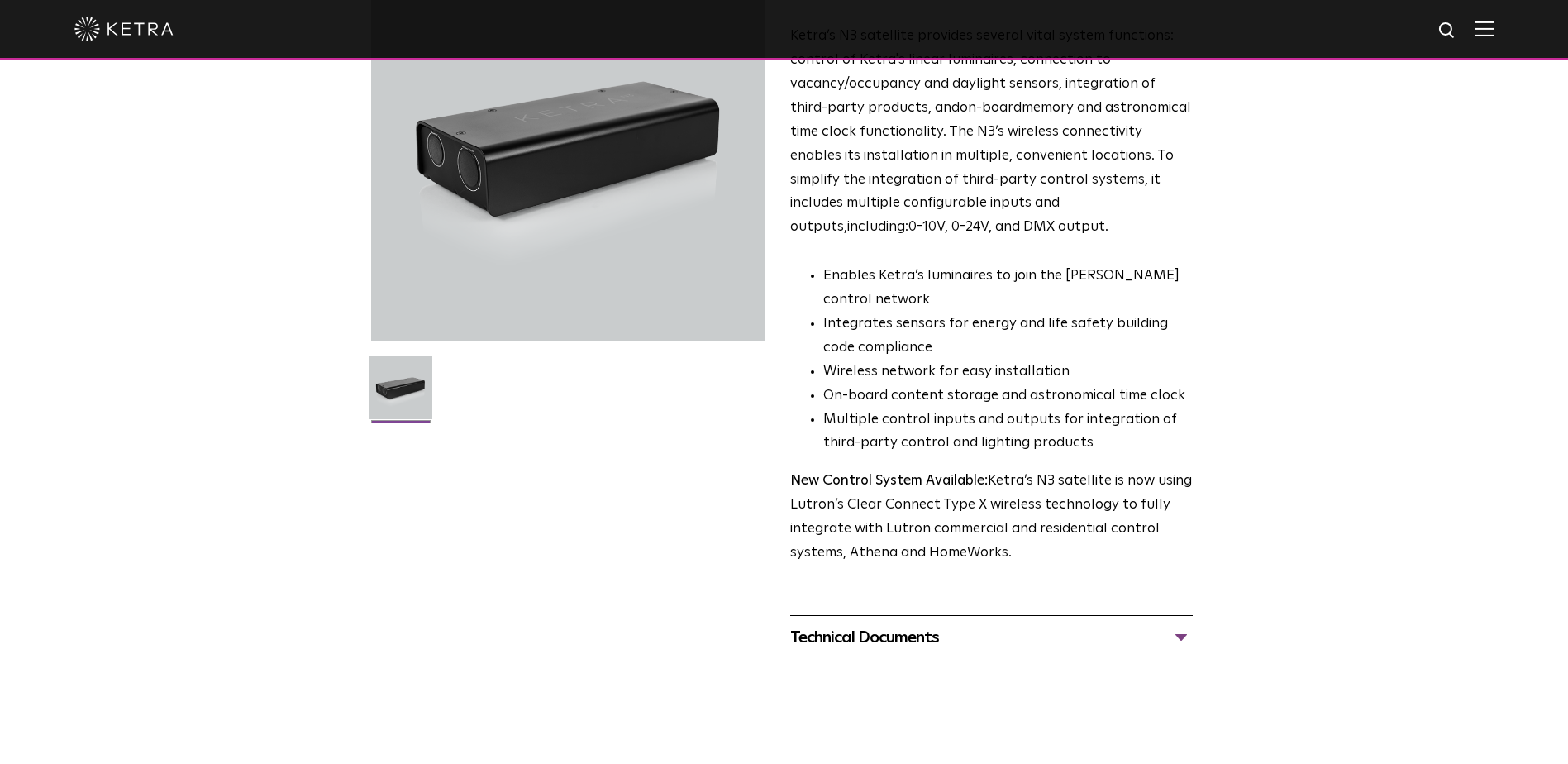
click at [1181, 639] on div "Technical Documents" at bounding box center [991, 638] width 402 height 27
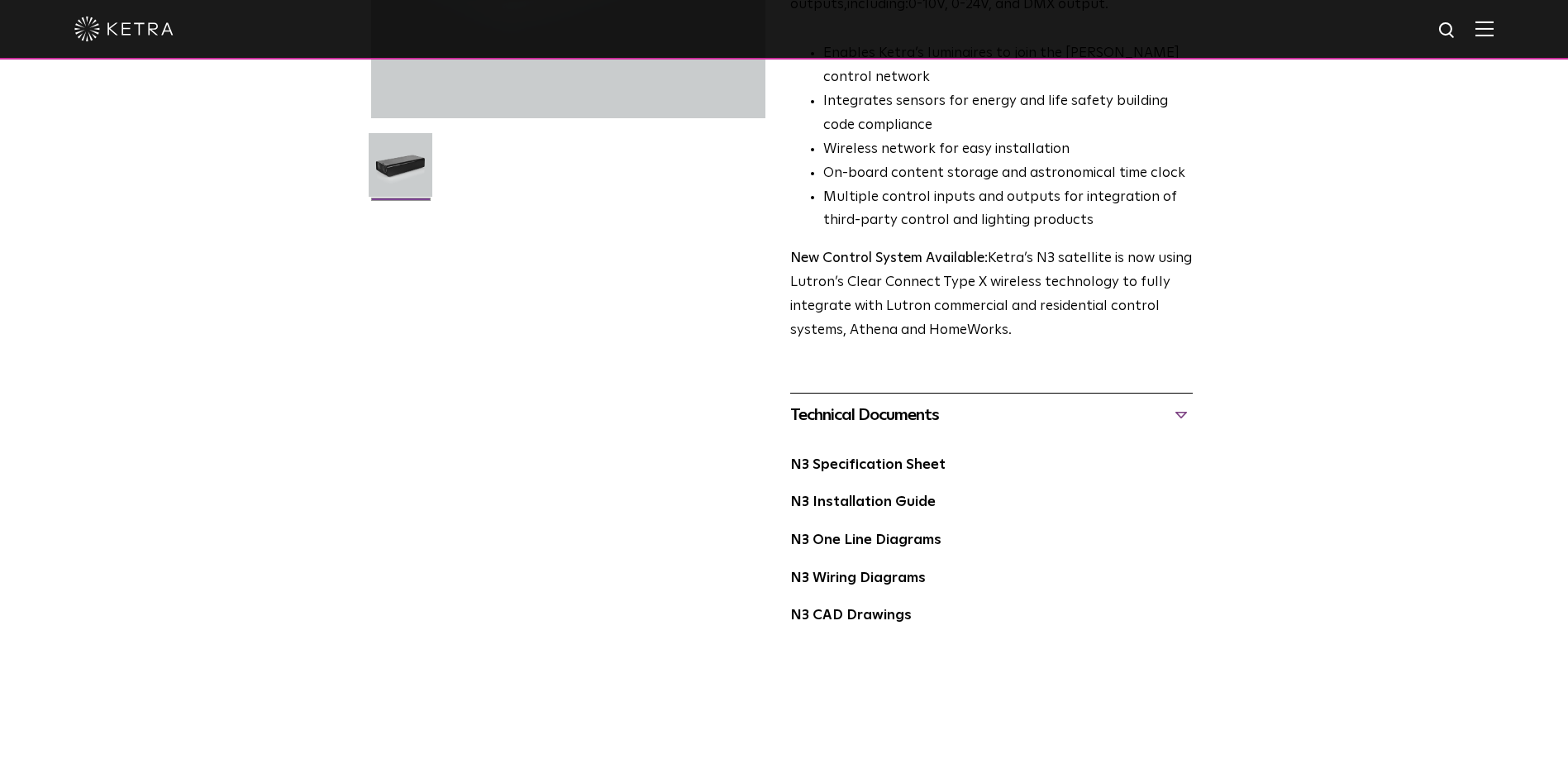
scroll to position [423, 0]
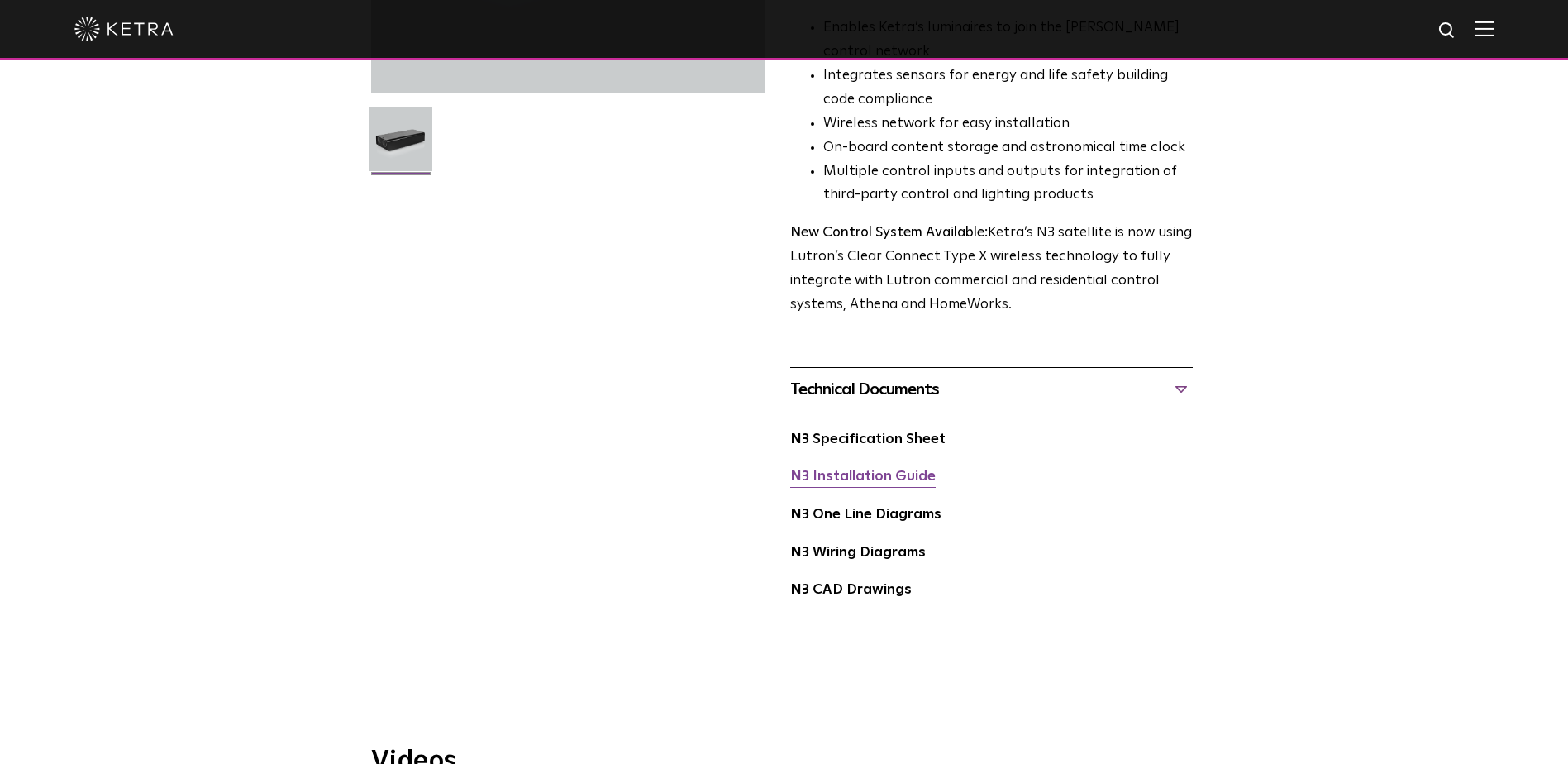
click at [886, 484] on link "N3 Installation Guide" at bounding box center [863, 477] width 146 height 14
